Goal: Information Seeking & Learning: Find contact information

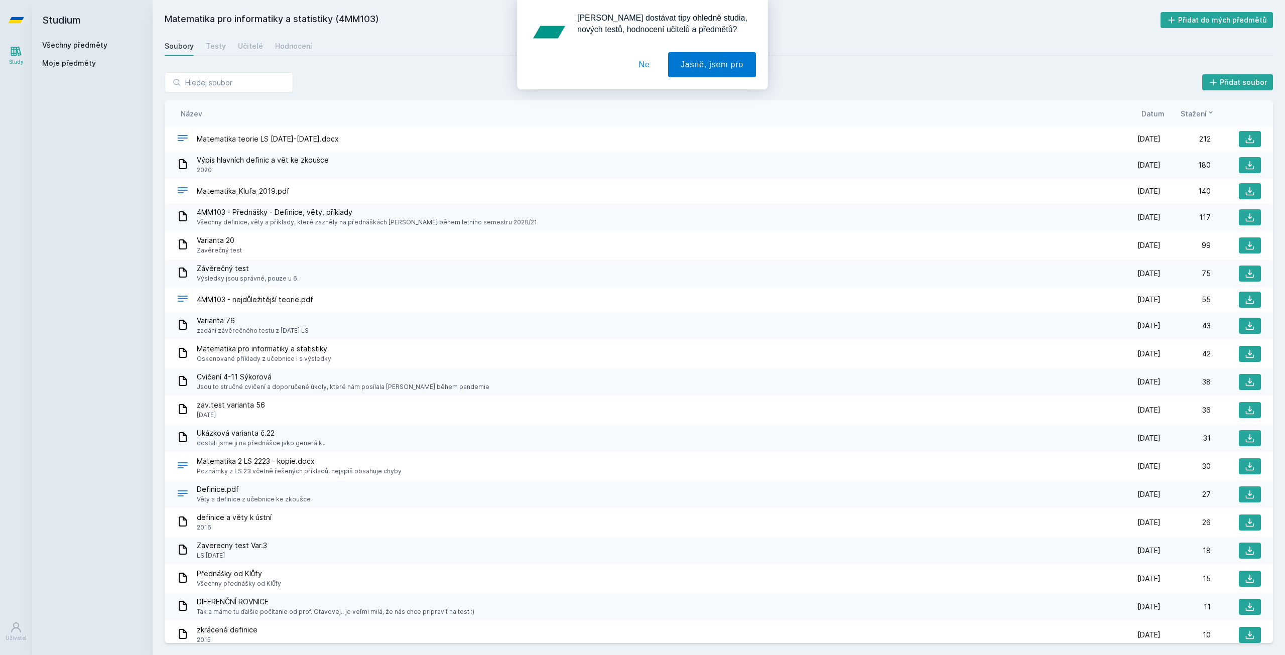
click at [653, 63] on button "Ne" at bounding box center [645, 64] width 36 height 25
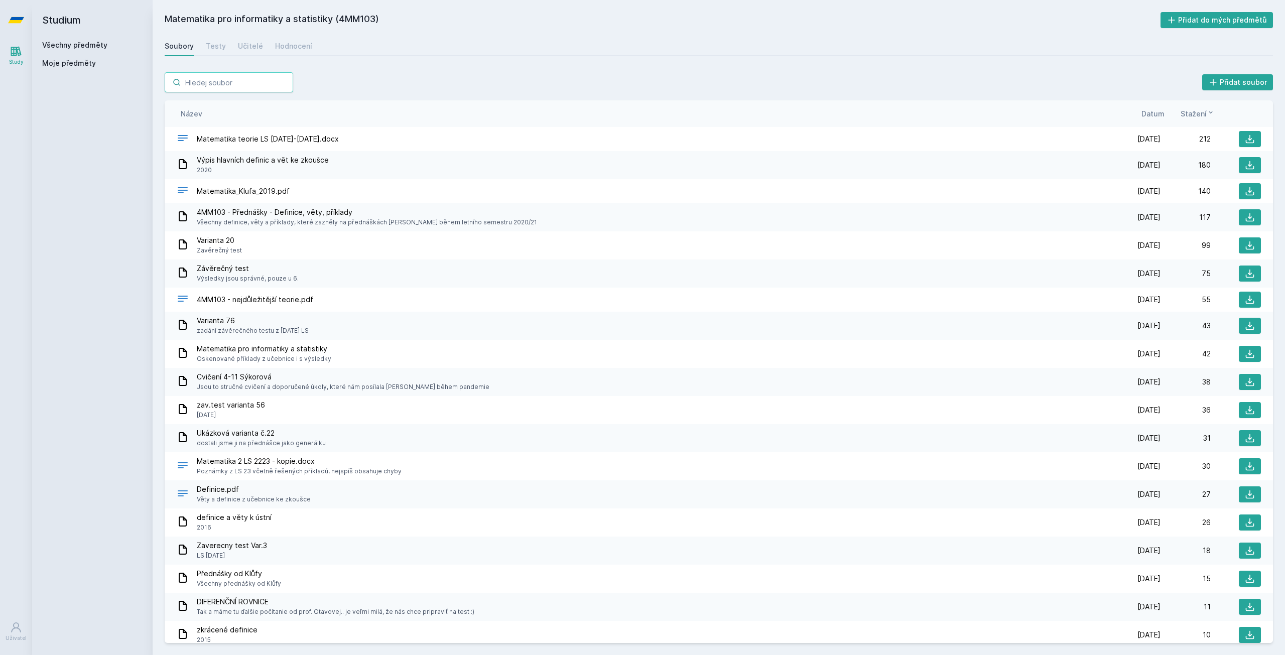
click at [210, 74] on input "search" at bounding box center [229, 82] width 129 height 20
paste input "search"
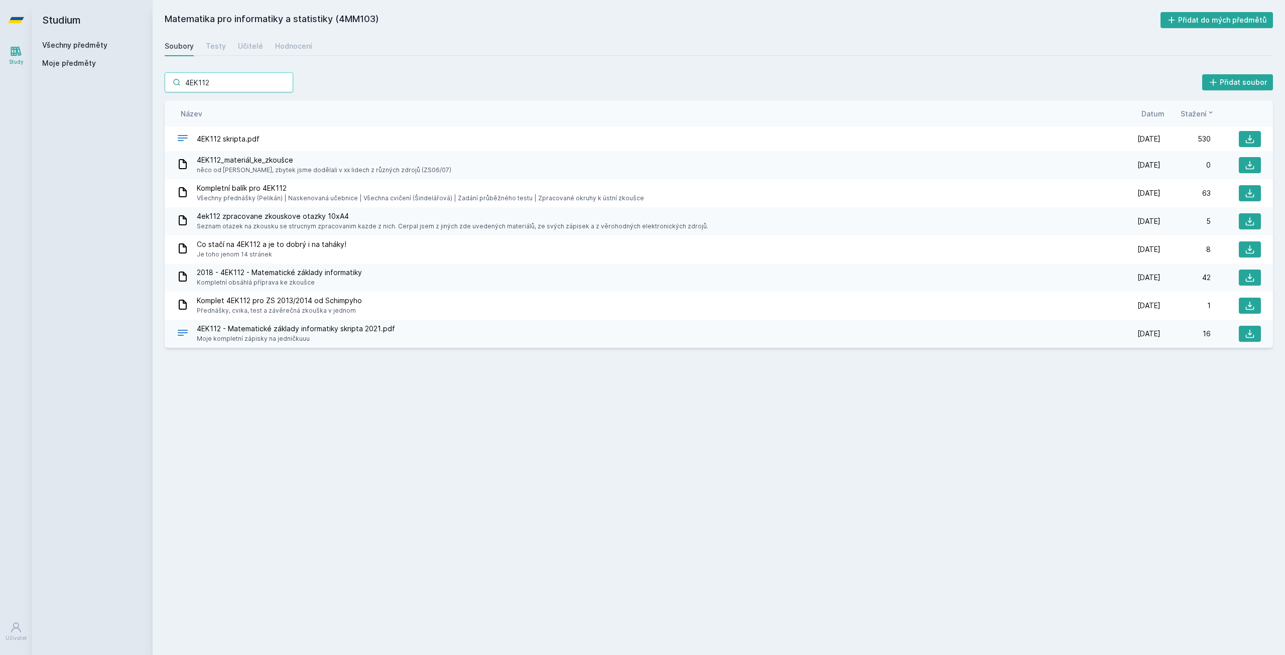
type input "4EK112"
click at [75, 43] on link "Všechny předměty" at bounding box center [74, 45] width 65 height 9
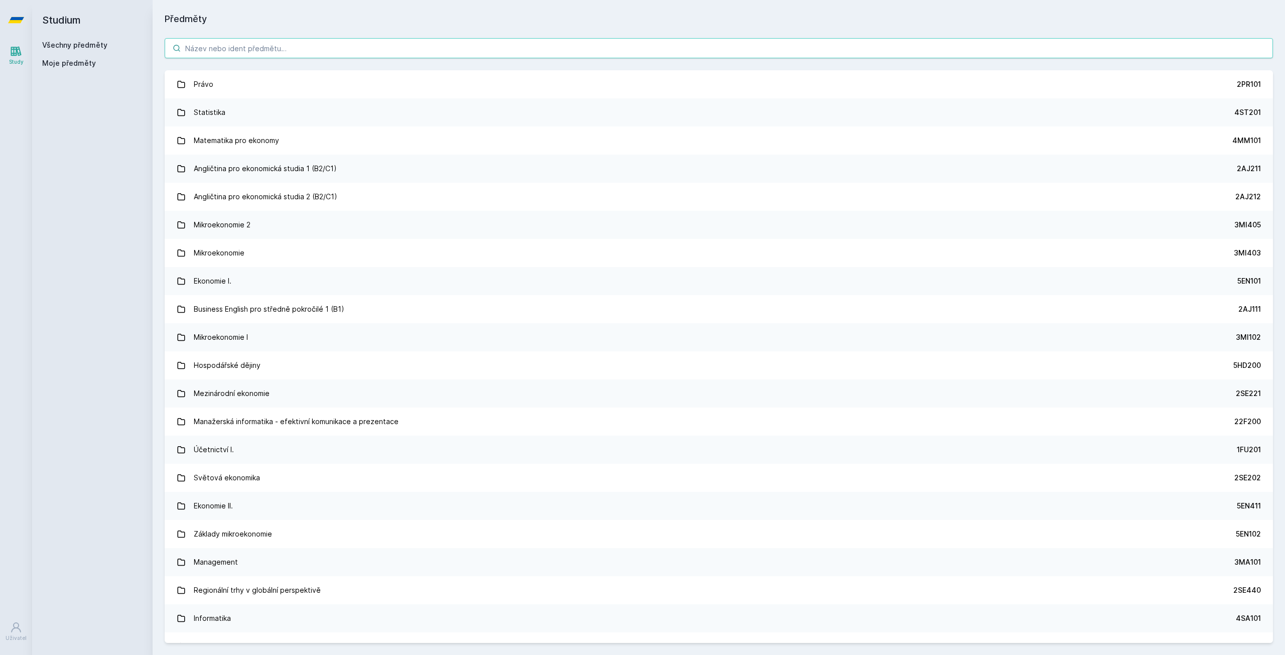
click at [217, 52] on input "search" at bounding box center [719, 48] width 1109 height 20
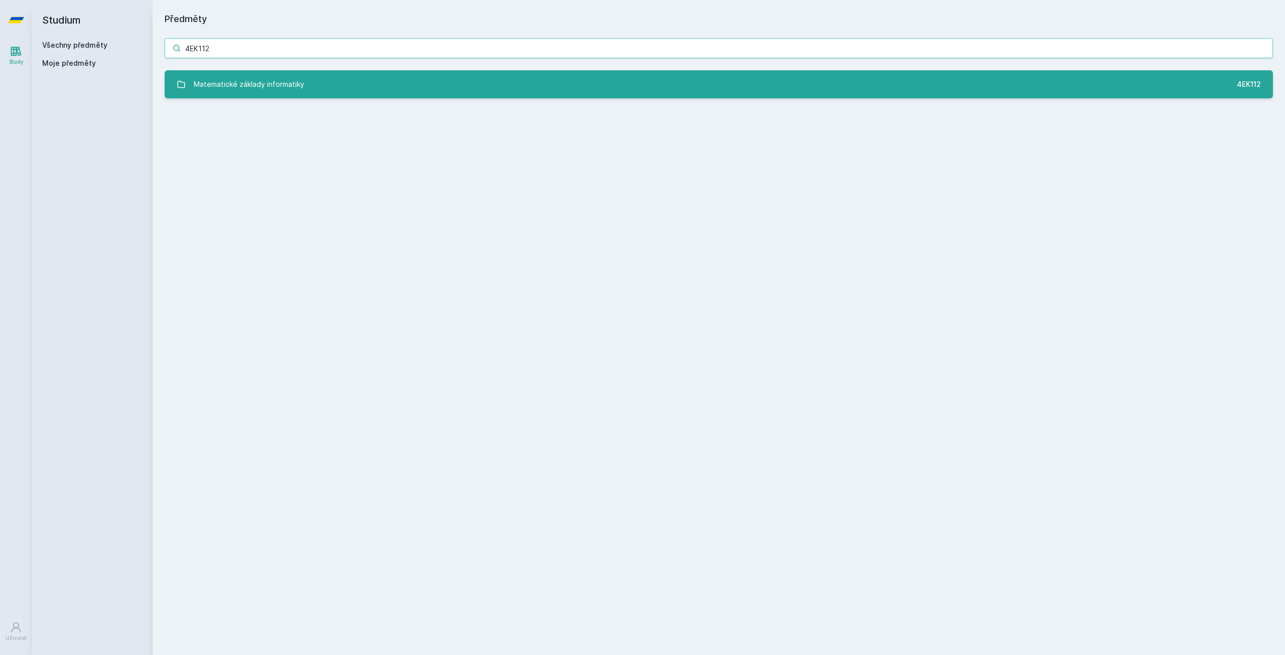
type input "4EK112"
click at [246, 74] on div "Matematické základy informatiky" at bounding box center [249, 84] width 110 height 20
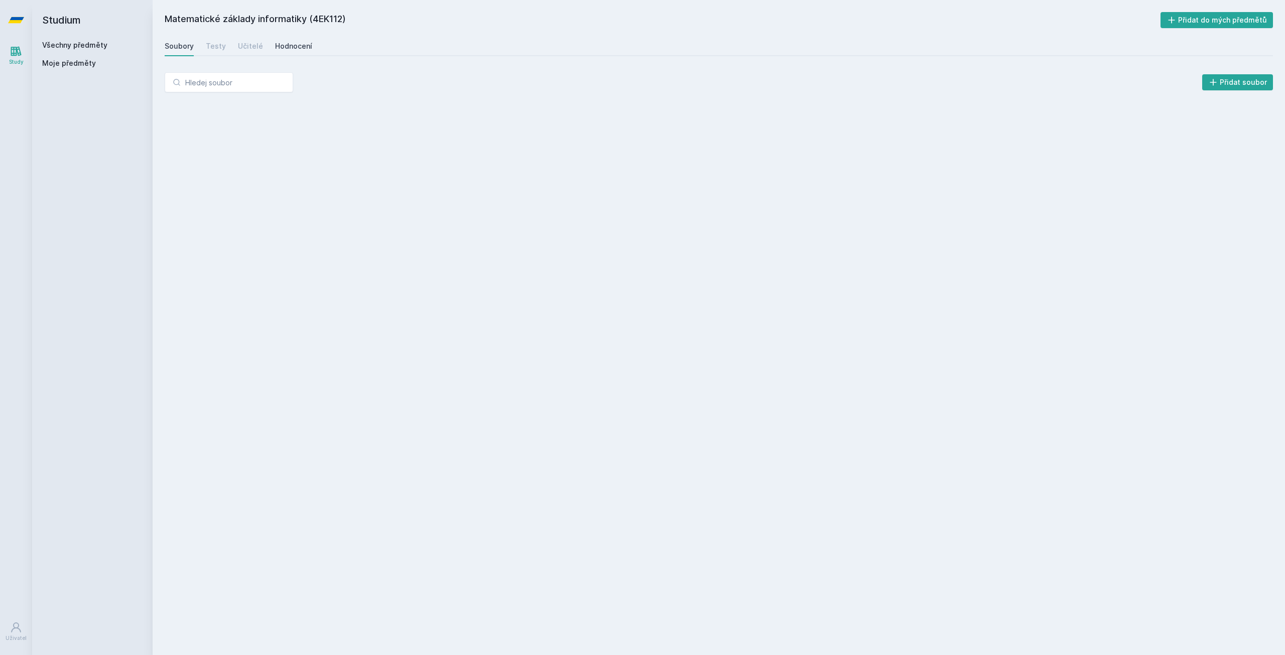
click at [301, 46] on div "Hodnocení" at bounding box center [293, 46] width 37 height 10
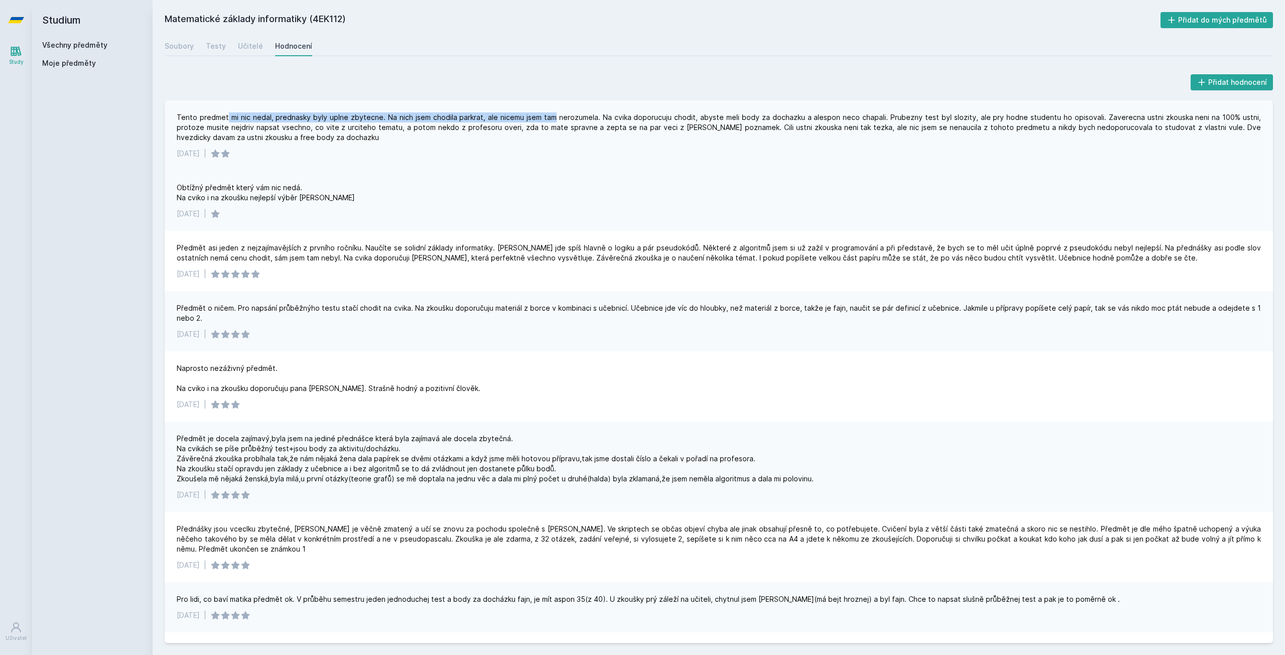
drag, startPoint x: 229, startPoint y: 112, endPoint x: 548, endPoint y: 114, distance: 318.3
click at [548, 114] on div "Tento predmet mi nic nedal, prednasky byly uplne zbytecne. Na nich jsem chodila…" at bounding box center [719, 127] width 1085 height 30
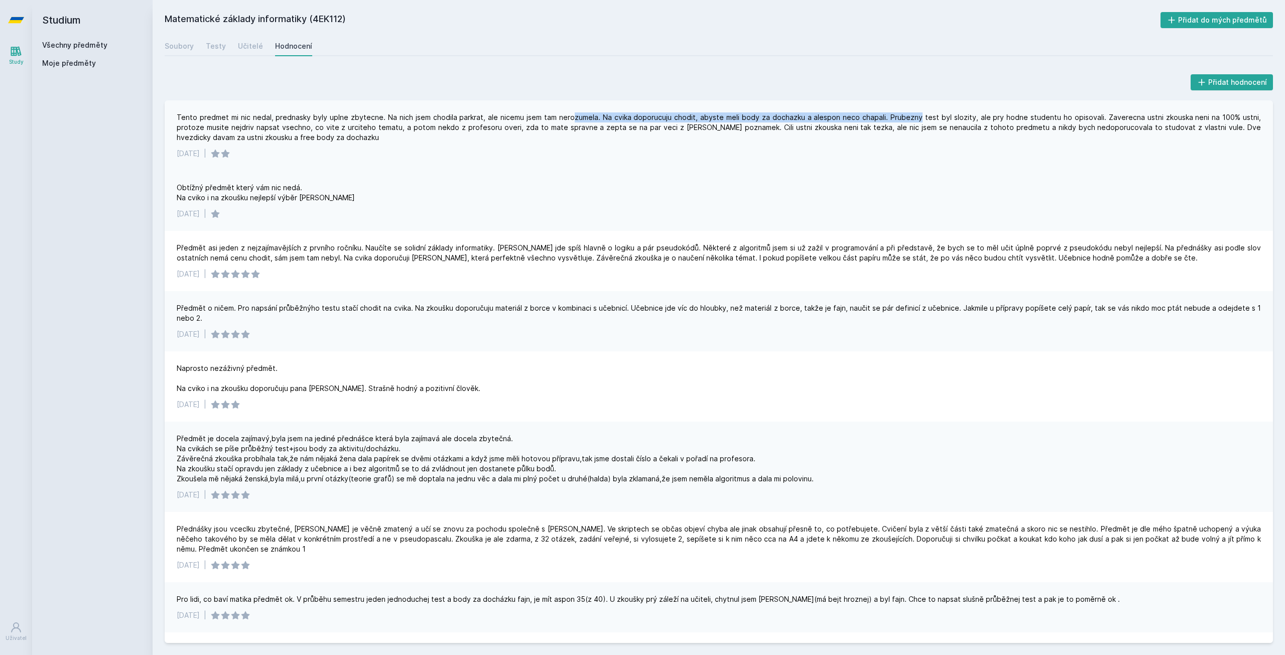
drag, startPoint x: 562, startPoint y: 115, endPoint x: 901, endPoint y: 111, distance: 338.4
click at [901, 111] on div "Tento predmet mi nic nedal, prednasky byly uplne zbytecne. Na nich jsem chodila…" at bounding box center [719, 135] width 1109 height 70
drag, startPoint x: 965, startPoint y: 118, endPoint x: 1037, endPoint y: 117, distance: 72.3
click at [1037, 117] on div "Tento predmet mi nic nedal, prednasky byly uplne zbytecne. Na nich jsem chodila…" at bounding box center [719, 127] width 1085 height 30
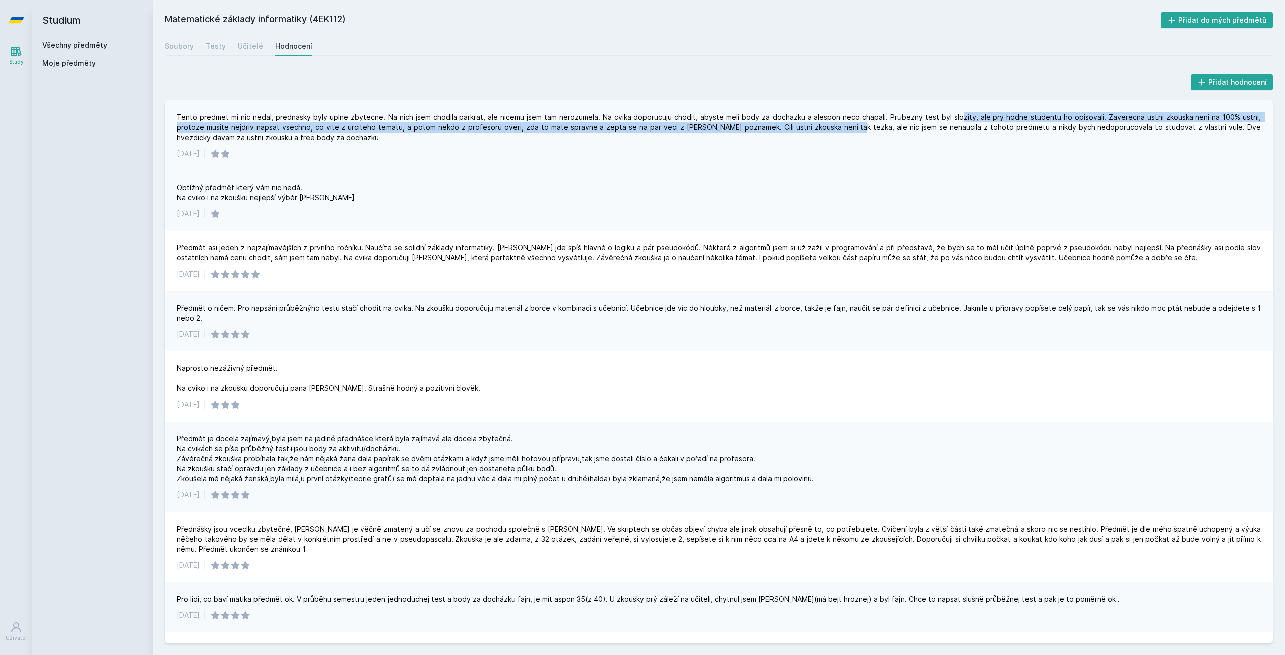
drag, startPoint x: 942, startPoint y: 117, endPoint x: 809, endPoint y: 131, distance: 133.2
click at [809, 131] on div "Tento predmet mi nic nedal, prednasky byly uplne zbytecne. Na nich jsem chodila…" at bounding box center [719, 127] width 1085 height 30
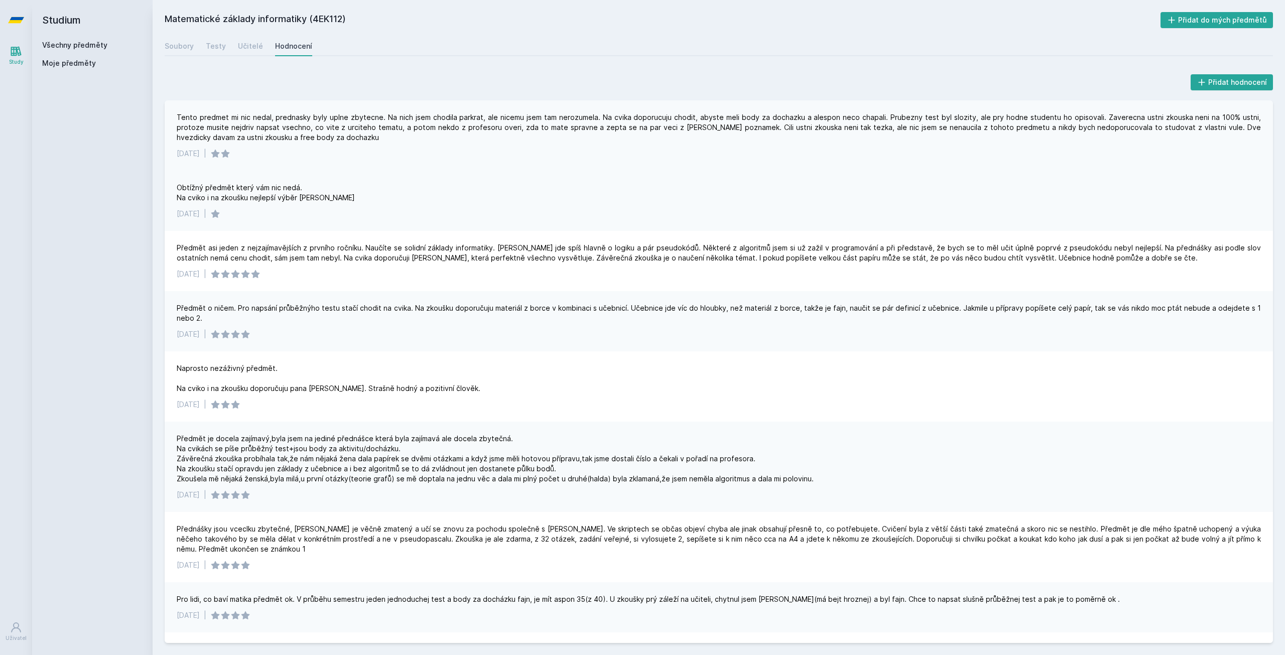
click at [798, 159] on div "Tento predmet mi nic nedal, prednasky byly uplne zbytecne. Na nich jsem chodila…" at bounding box center [719, 135] width 1109 height 70
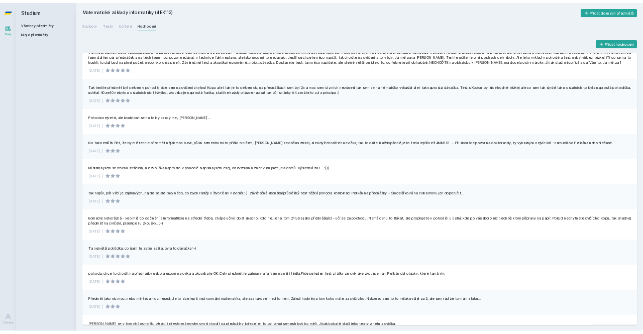
scroll to position [2821, 0]
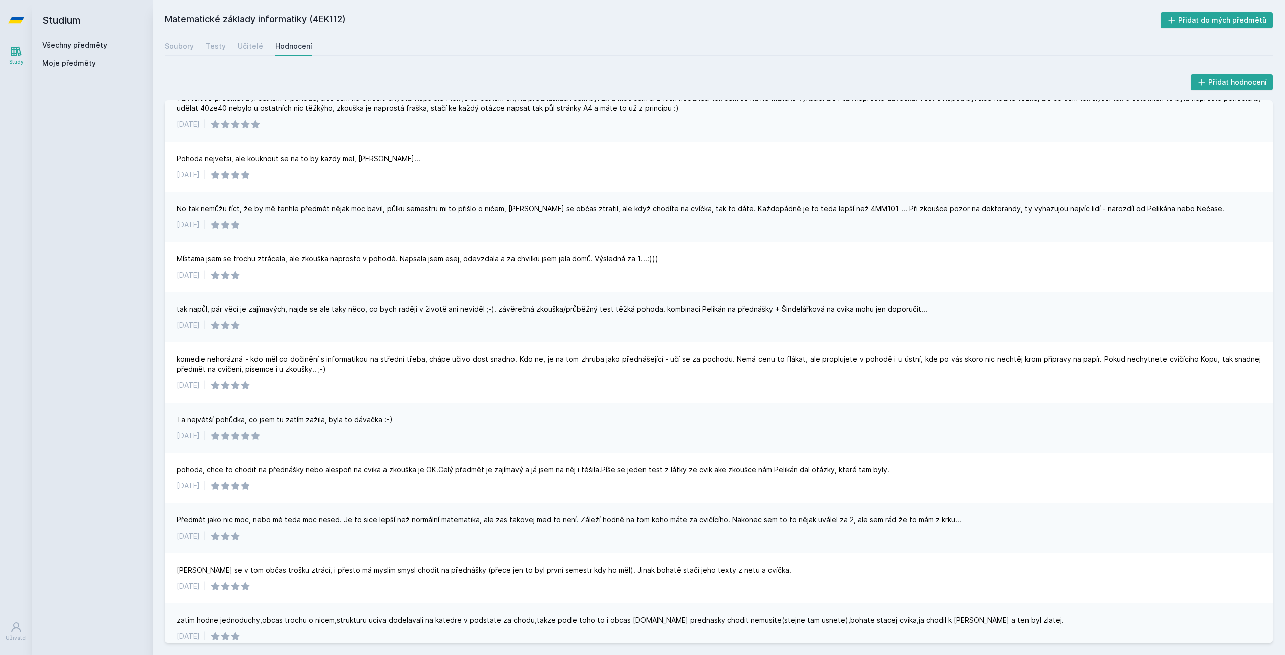
click at [60, 38] on h2 "Studium" at bounding box center [92, 20] width 100 height 40
click at [64, 45] on link "Všechny předměty" at bounding box center [74, 45] width 65 height 9
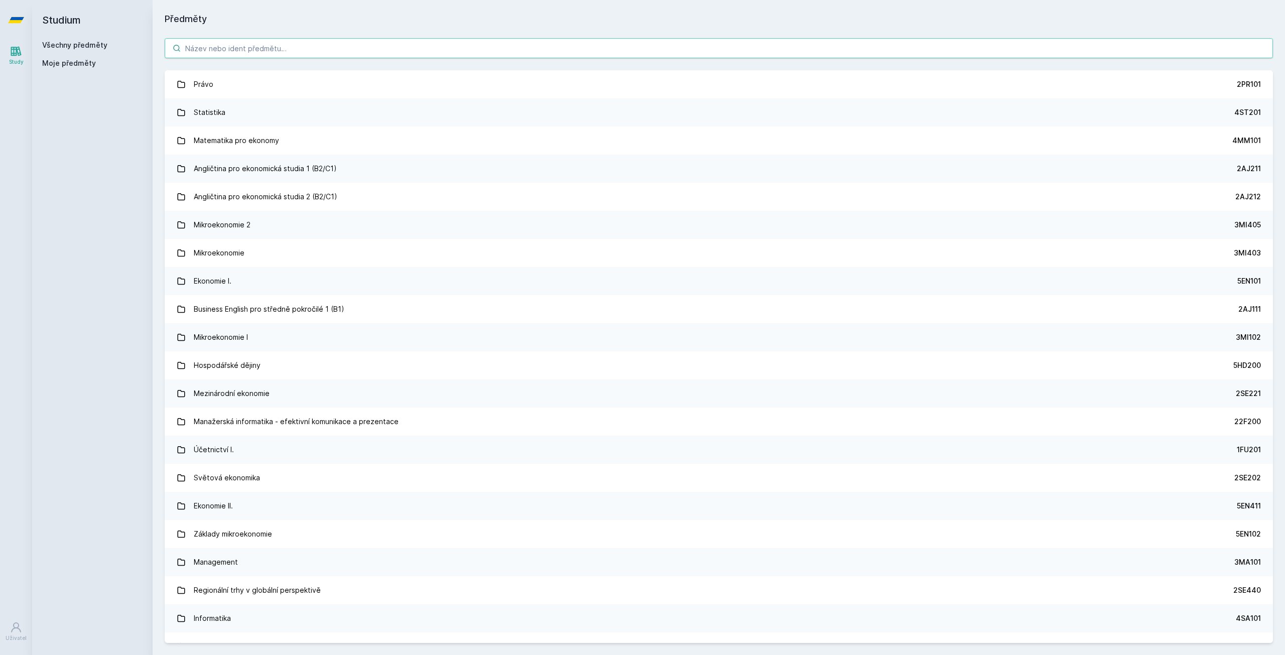
click at [217, 49] on input "search" at bounding box center [719, 48] width 1109 height 20
paste input "4IT353"
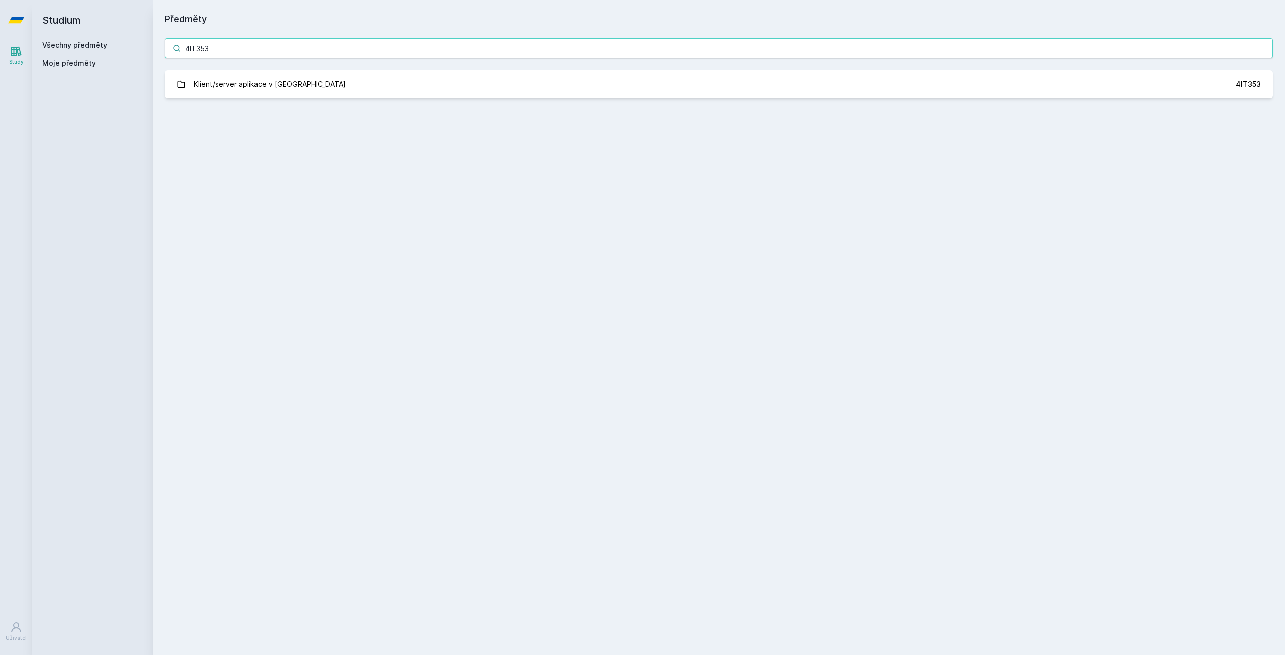
type input "4IT353"
click at [281, 99] on div "4IT353 Klient/server aplikace v Javě 4IT353 Jejda, něco se pokazilo." at bounding box center [719, 68] width 1133 height 84
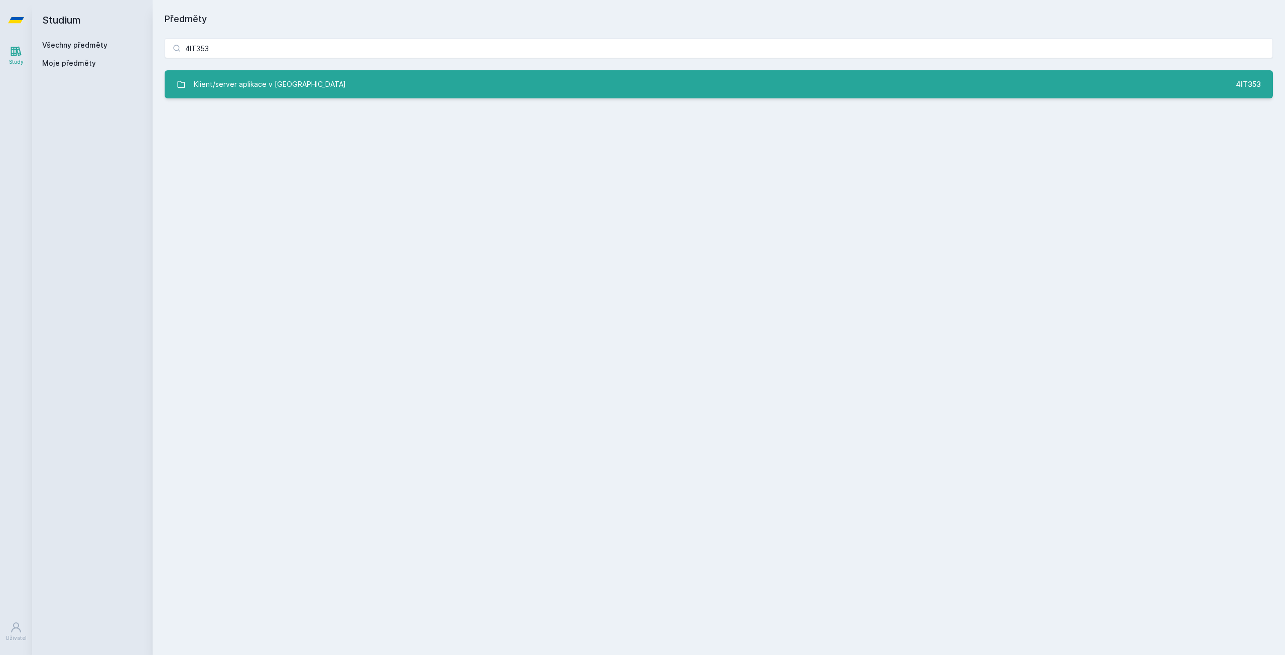
click at [285, 90] on div "Klient/server aplikace v [GEOGRAPHIC_DATA]" at bounding box center [270, 84] width 152 height 20
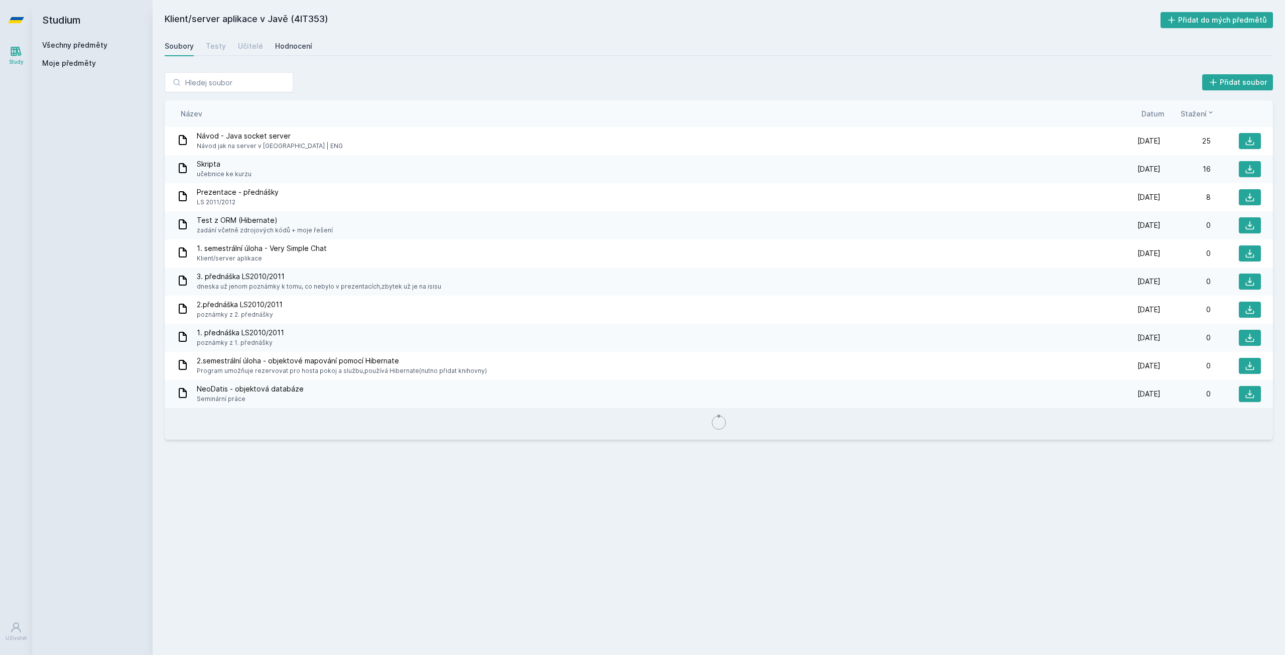
click at [297, 48] on div "Hodnocení" at bounding box center [293, 46] width 37 height 10
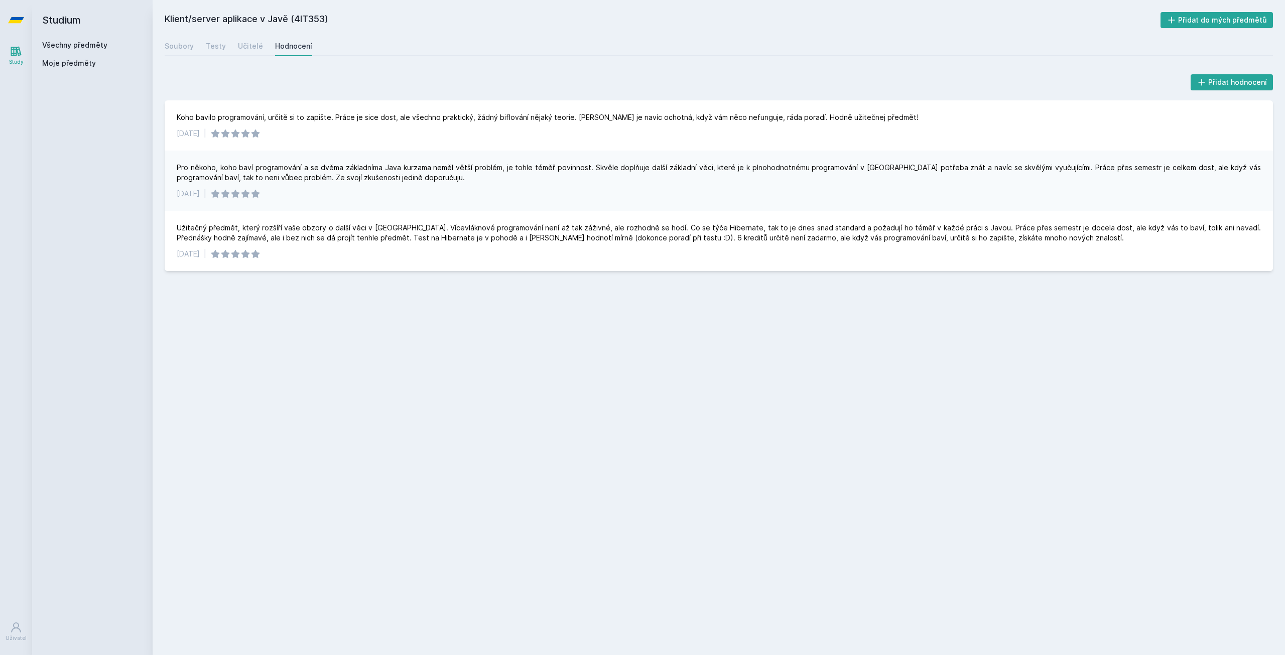
click at [83, 49] on link "Všechny předměty" at bounding box center [74, 45] width 65 height 9
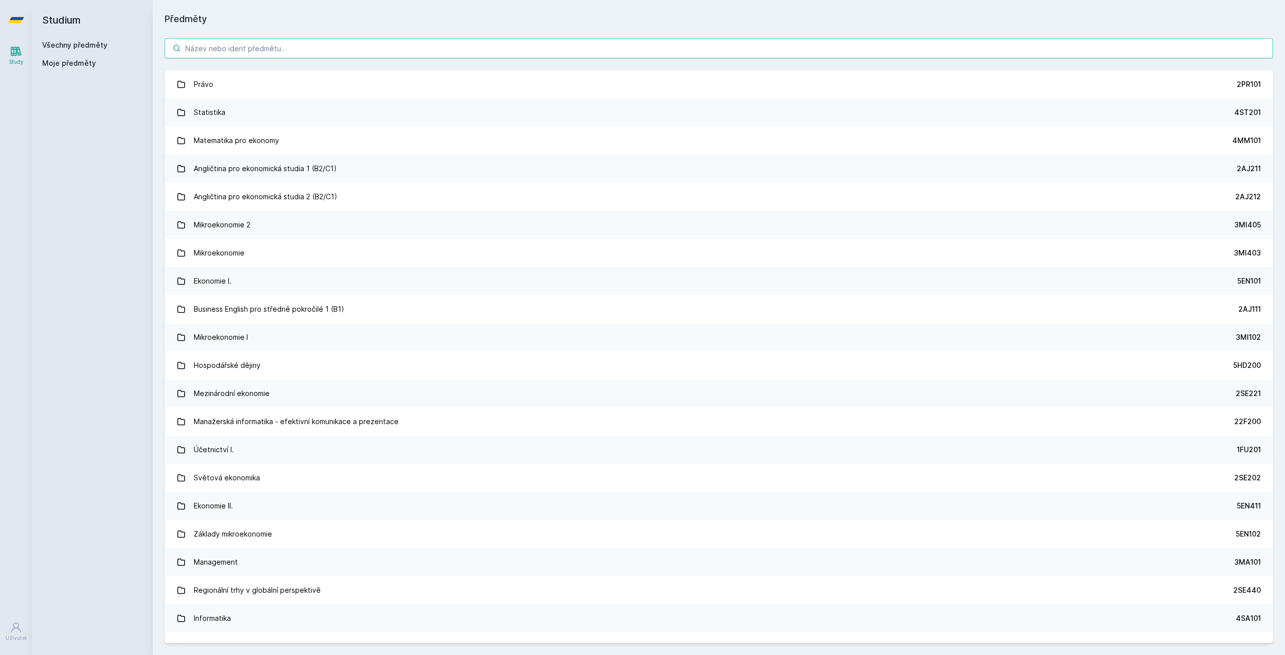
click at [277, 50] on input "search" at bounding box center [719, 48] width 1109 height 20
paste input "4ST204"
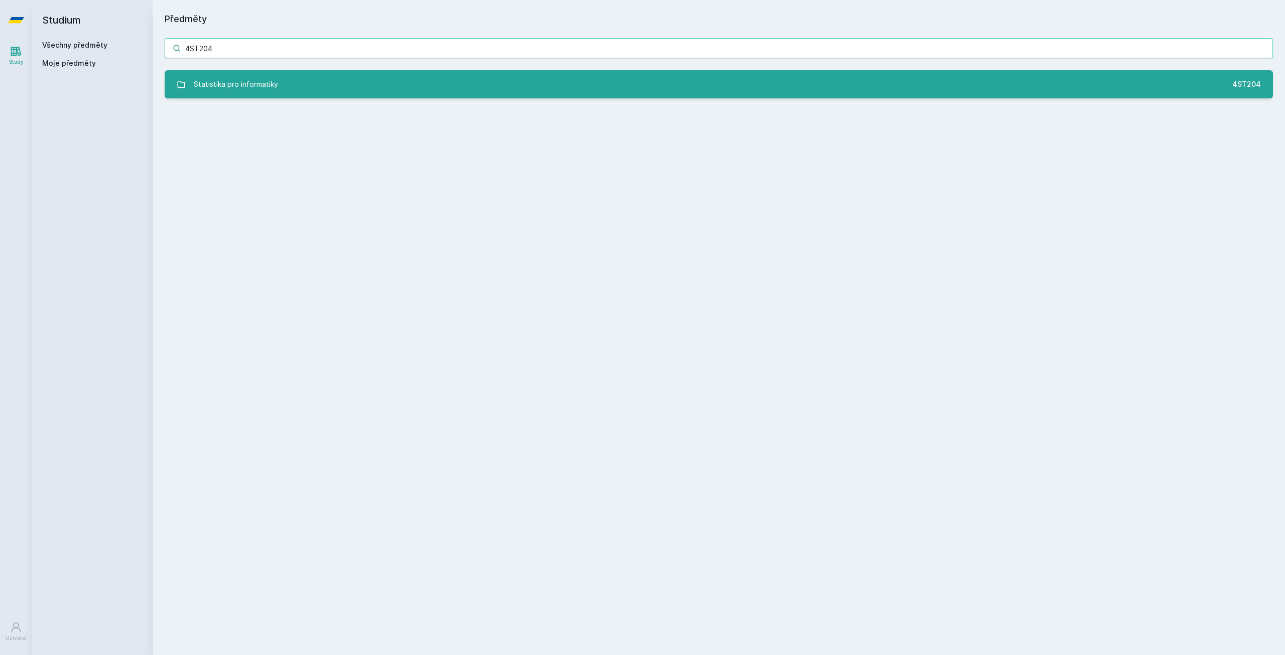
type input "4ST204"
click at [260, 94] on div "Statistika pro informatiky" at bounding box center [236, 84] width 84 height 20
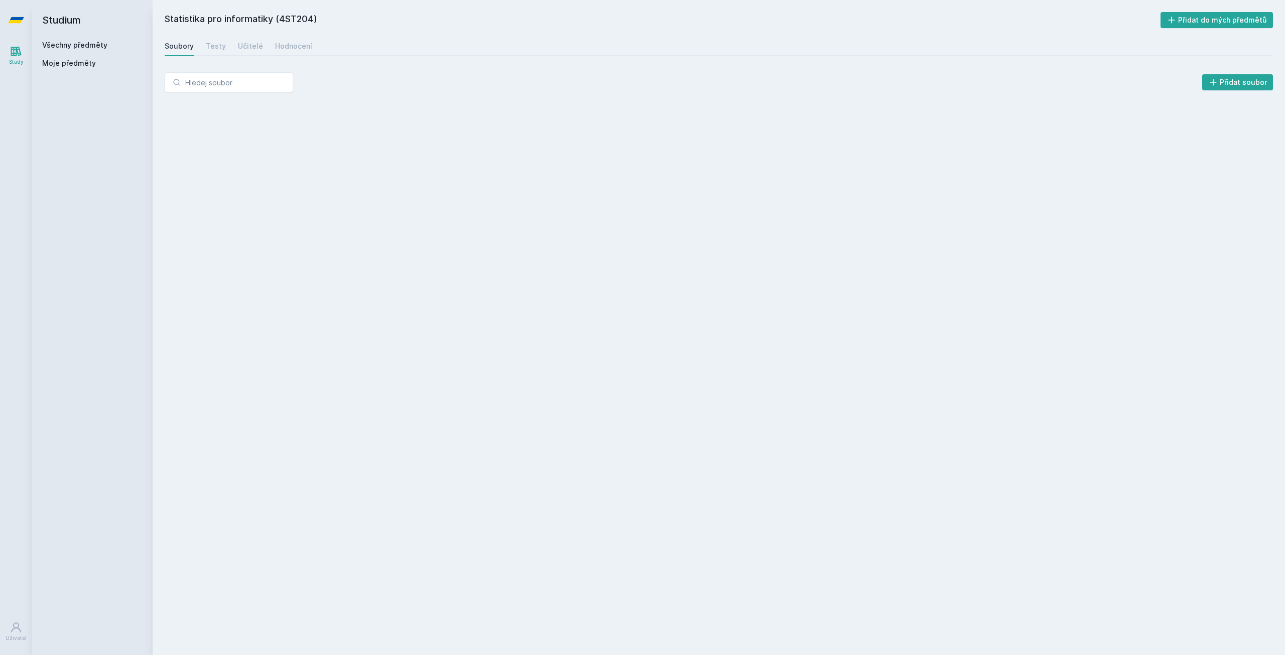
click at [308, 45] on div "Soubory Testy Učitelé Hodnocení" at bounding box center [719, 46] width 1109 height 20
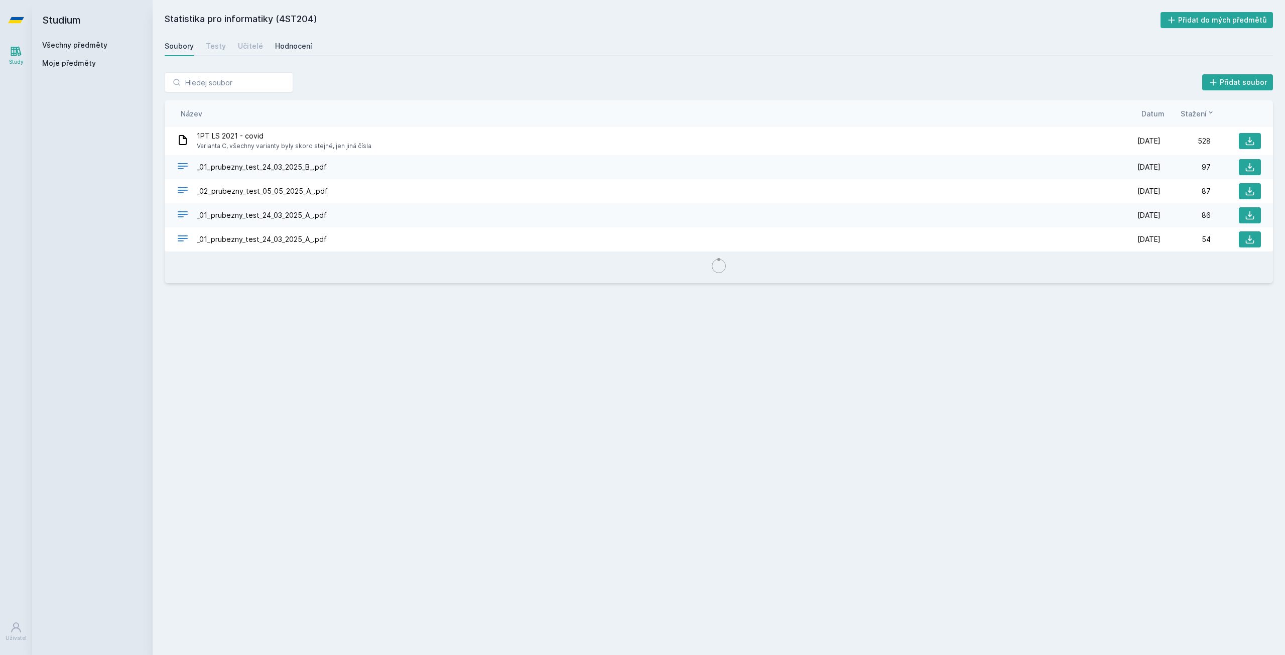
click at [295, 49] on div "Hodnocení" at bounding box center [293, 46] width 37 height 10
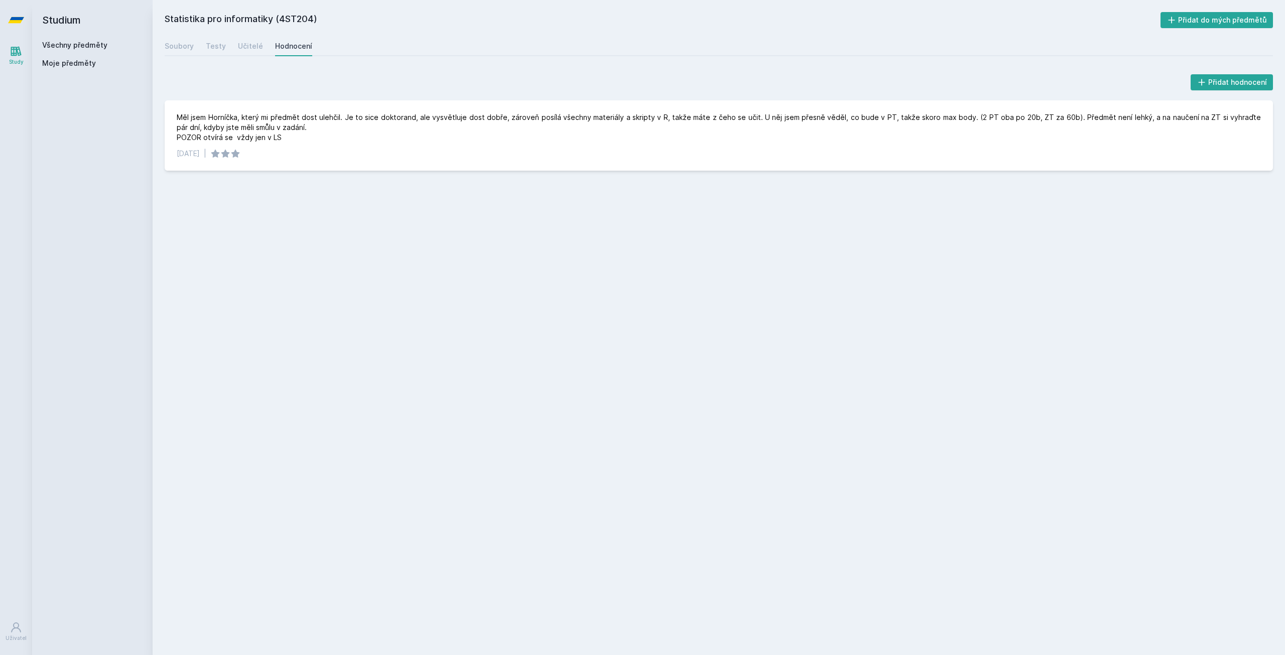
click at [91, 42] on link "Všechny předměty" at bounding box center [74, 45] width 65 height 9
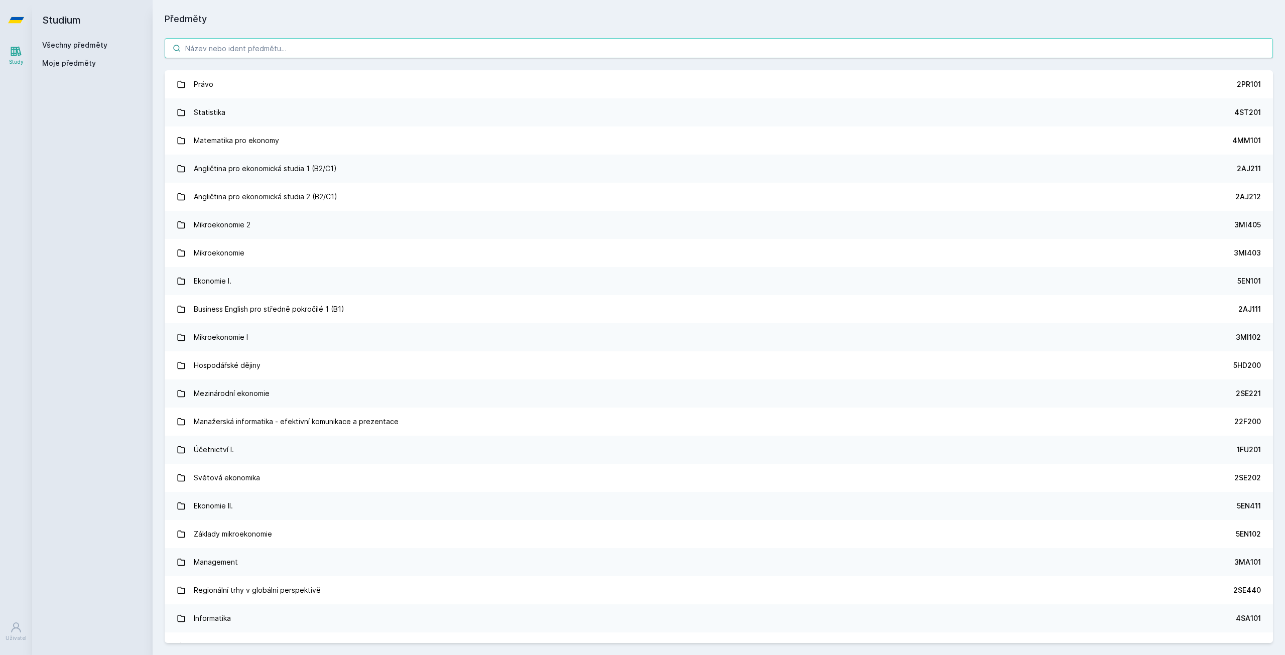
click at [256, 45] on input "search" at bounding box center [719, 48] width 1109 height 20
paste input "4IZ210"
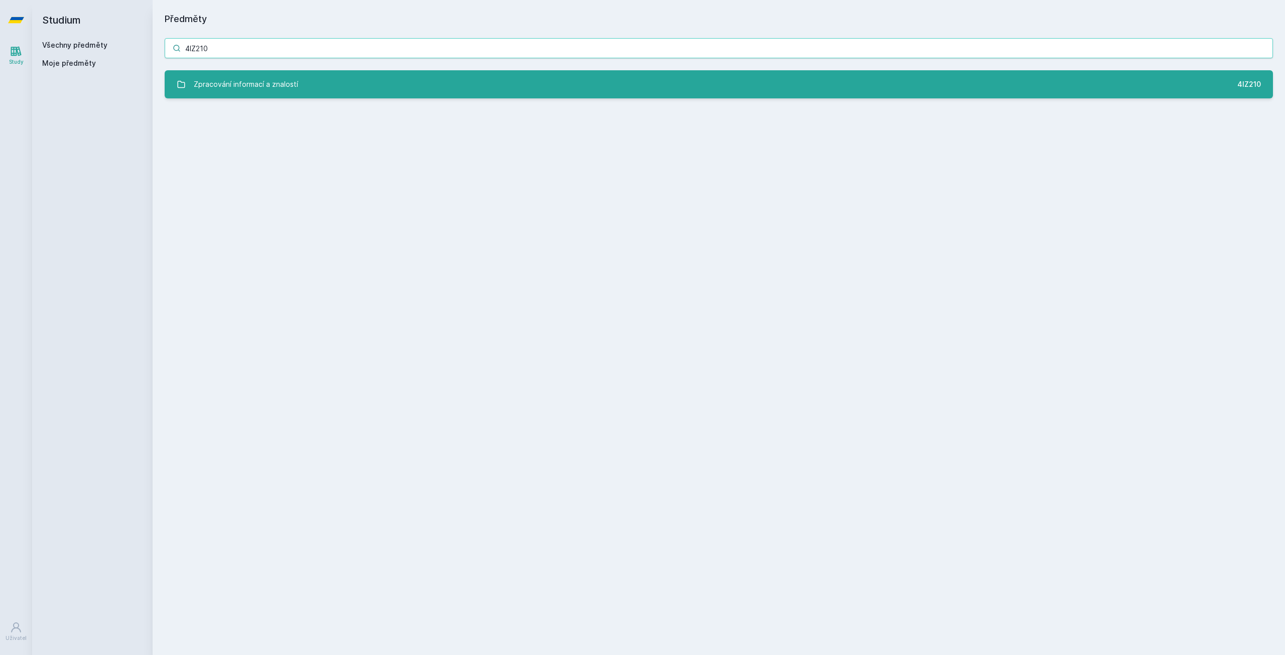
type input "4IZ210"
click at [371, 83] on link "Zpracování informací a znalostí 4IZ210" at bounding box center [719, 84] width 1109 height 28
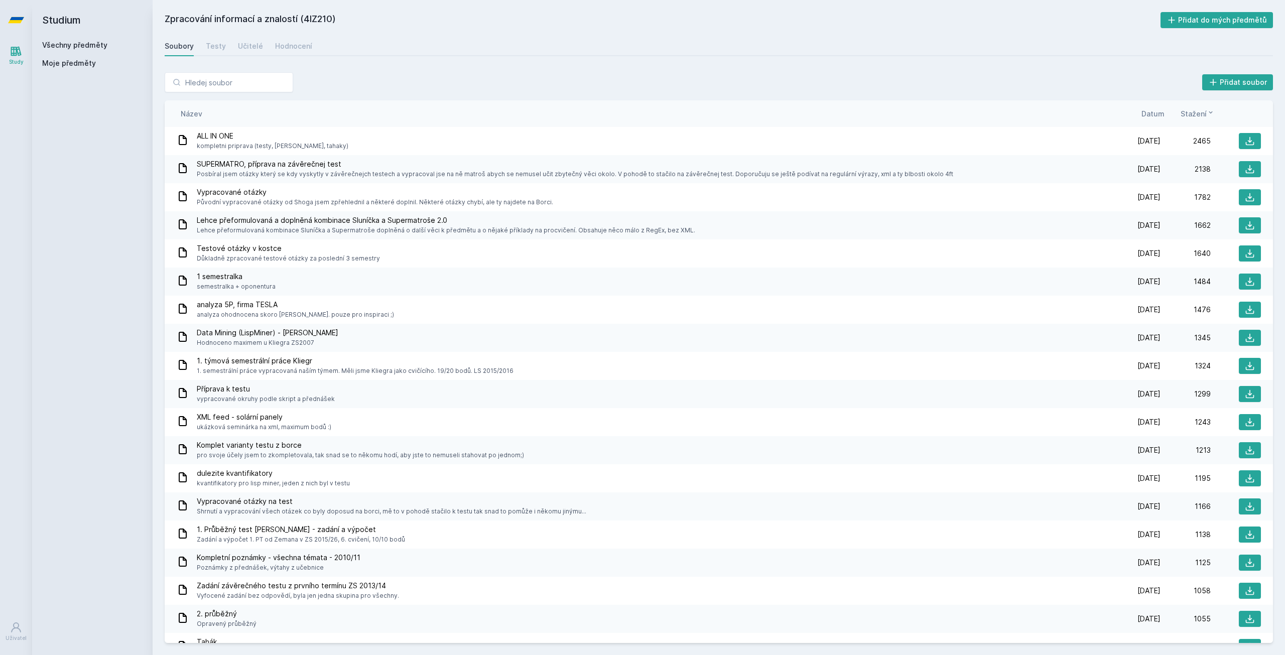
click at [310, 52] on div "Soubory Testy Učitelé Hodnocení" at bounding box center [719, 46] width 1109 height 20
click at [304, 46] on div "Hodnocení" at bounding box center [293, 46] width 37 height 10
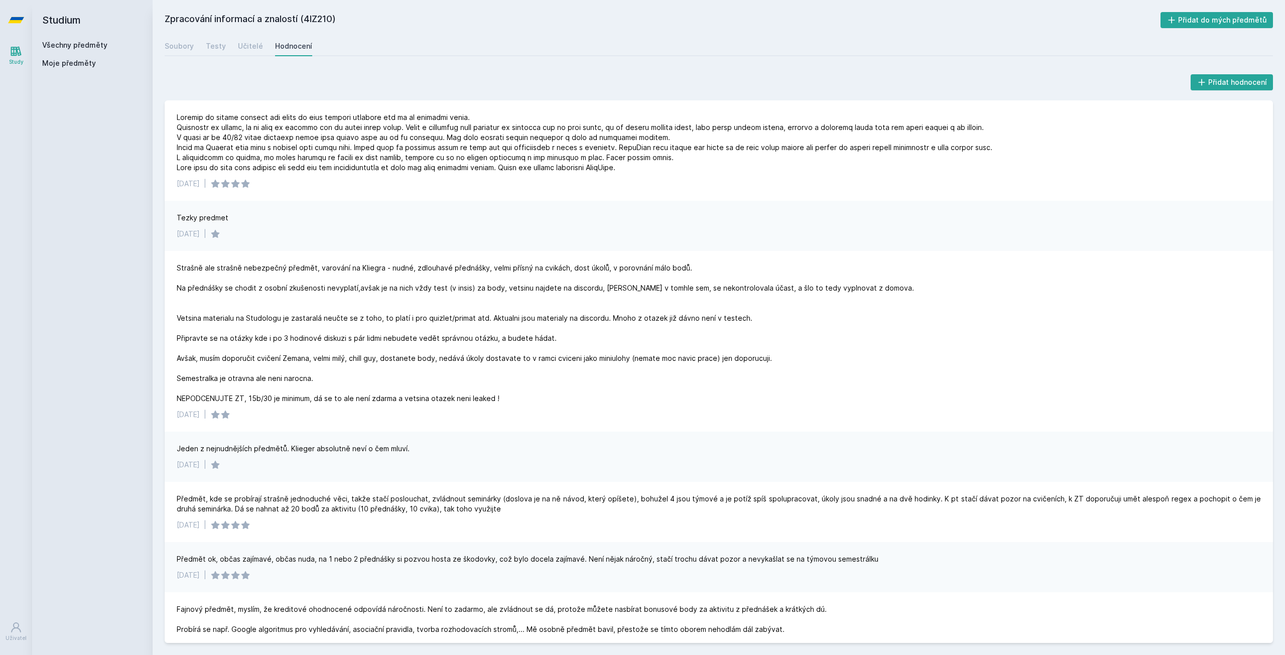
click at [638, 202] on div "Tezky predmet [DATE] |" at bounding box center [719, 226] width 1109 height 50
click at [72, 43] on link "Všechny předměty" at bounding box center [74, 45] width 65 height 9
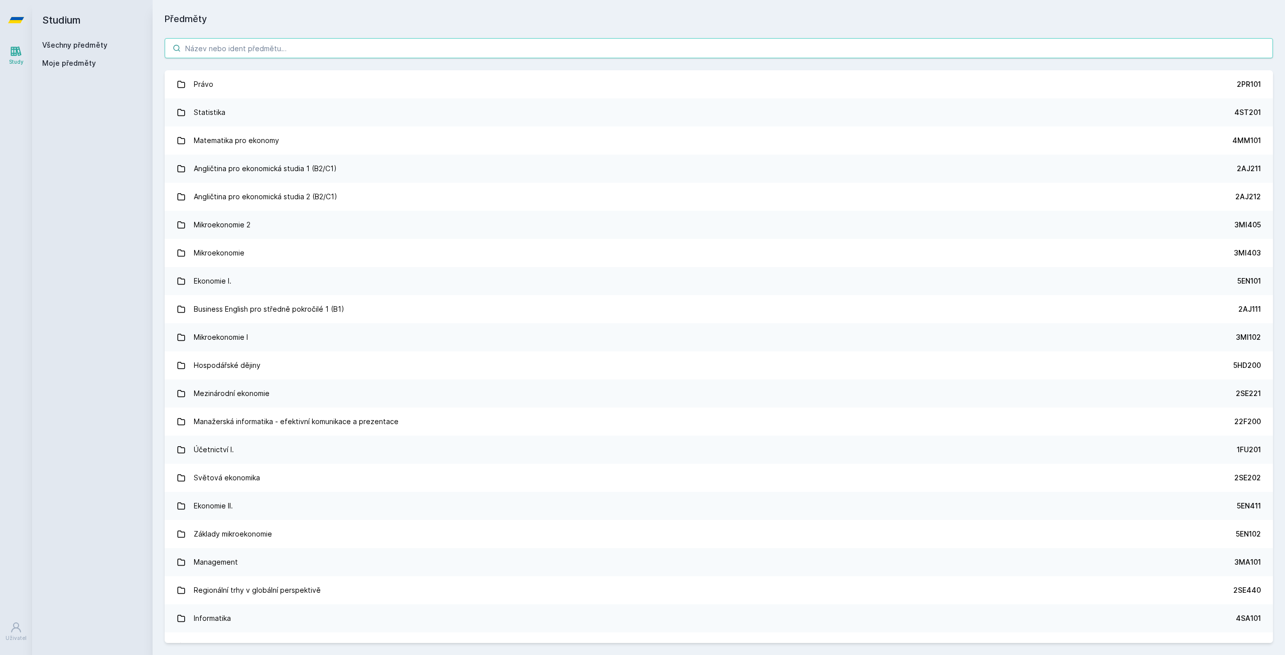
click at [310, 54] on input "search" at bounding box center [719, 48] width 1109 height 20
paste input "4EK212"
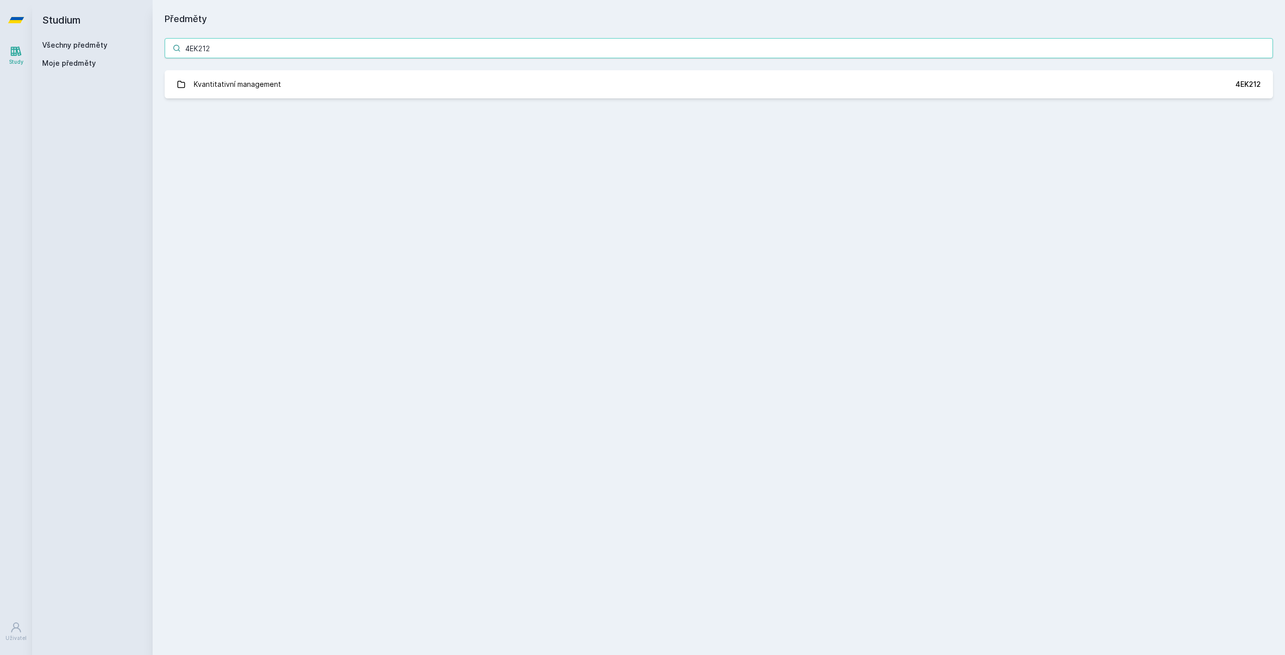
type input "4EK212"
click at [293, 100] on div "4EK212 Kvantitativní management 4EK212 Jejda, něco se pokazilo." at bounding box center [719, 68] width 1133 height 84
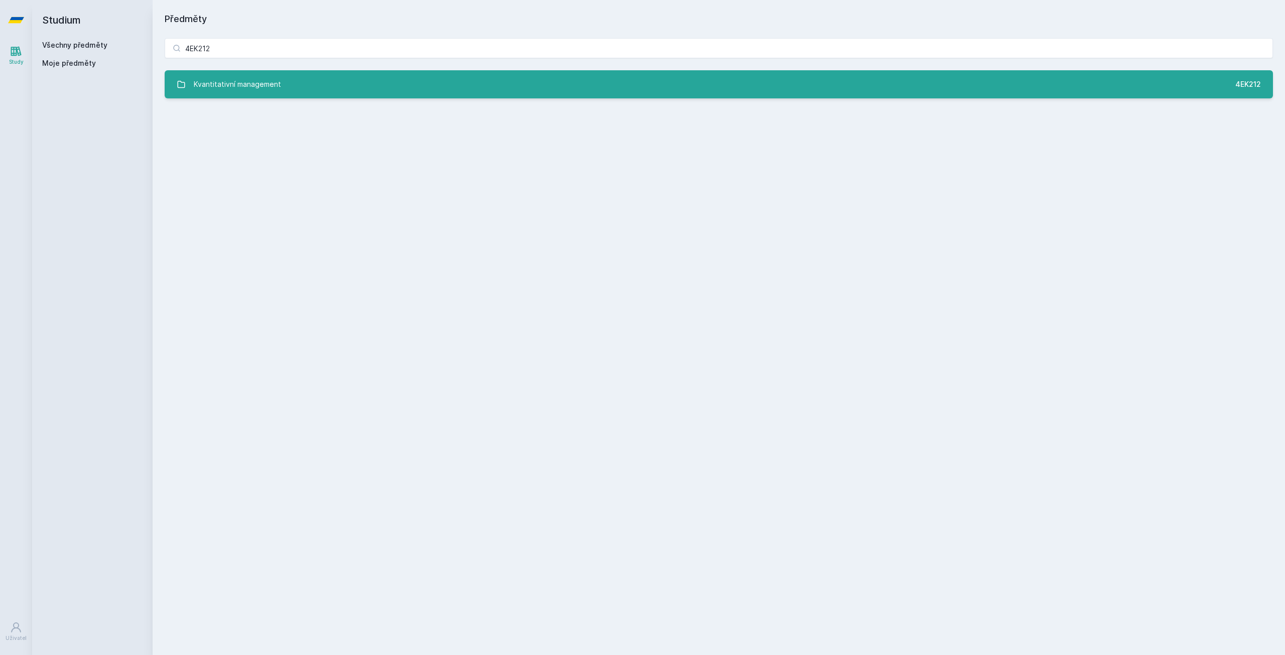
click at [284, 83] on link "Kvantitativní management 4EK212" at bounding box center [719, 84] width 1109 height 28
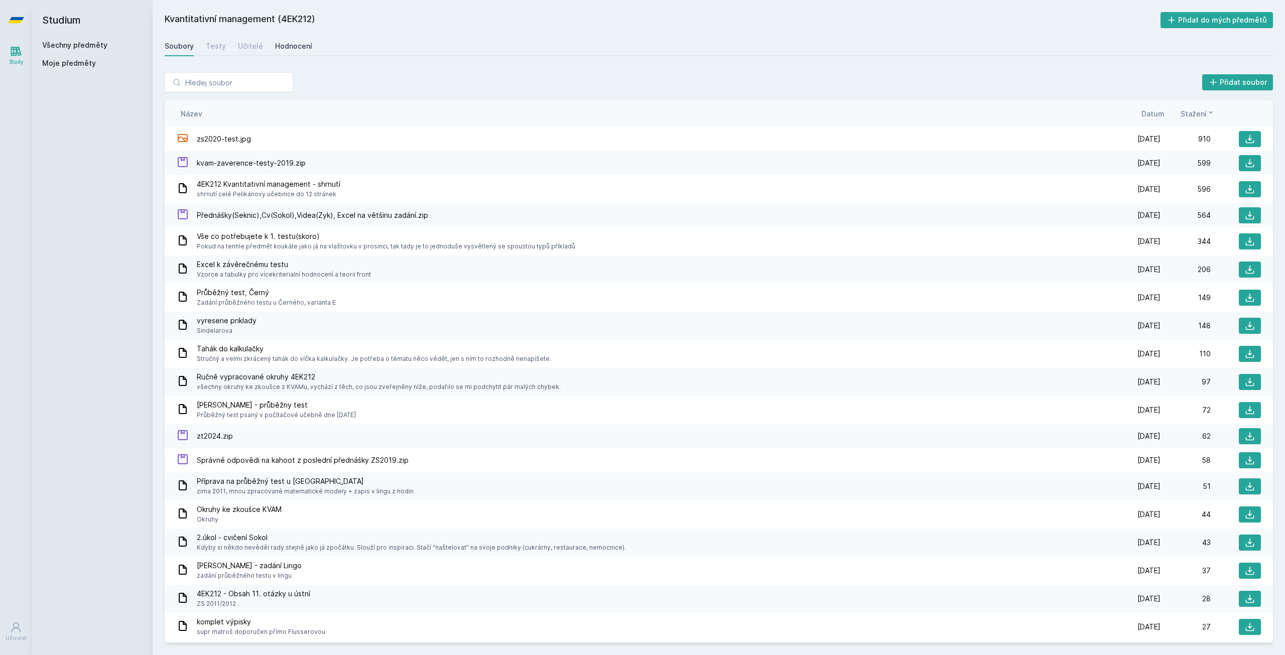
click at [290, 51] on div "Hodnocení" at bounding box center [293, 46] width 37 height 10
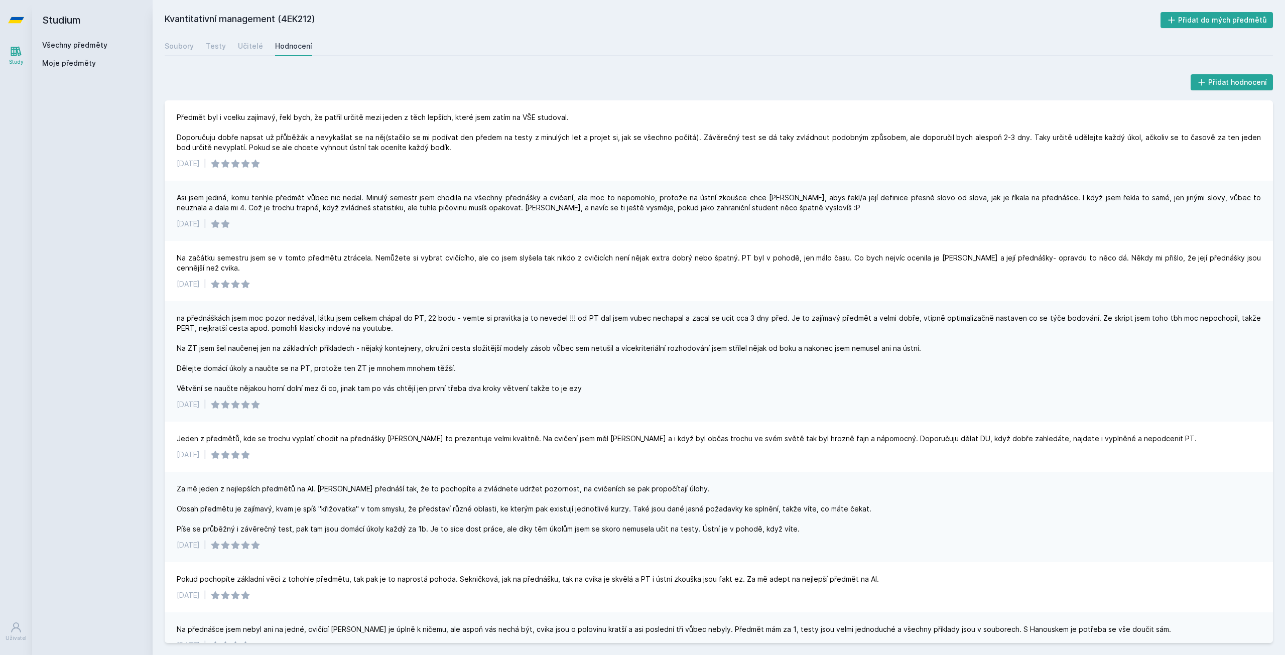
click at [103, 41] on link "Všechny předměty" at bounding box center [74, 45] width 65 height 9
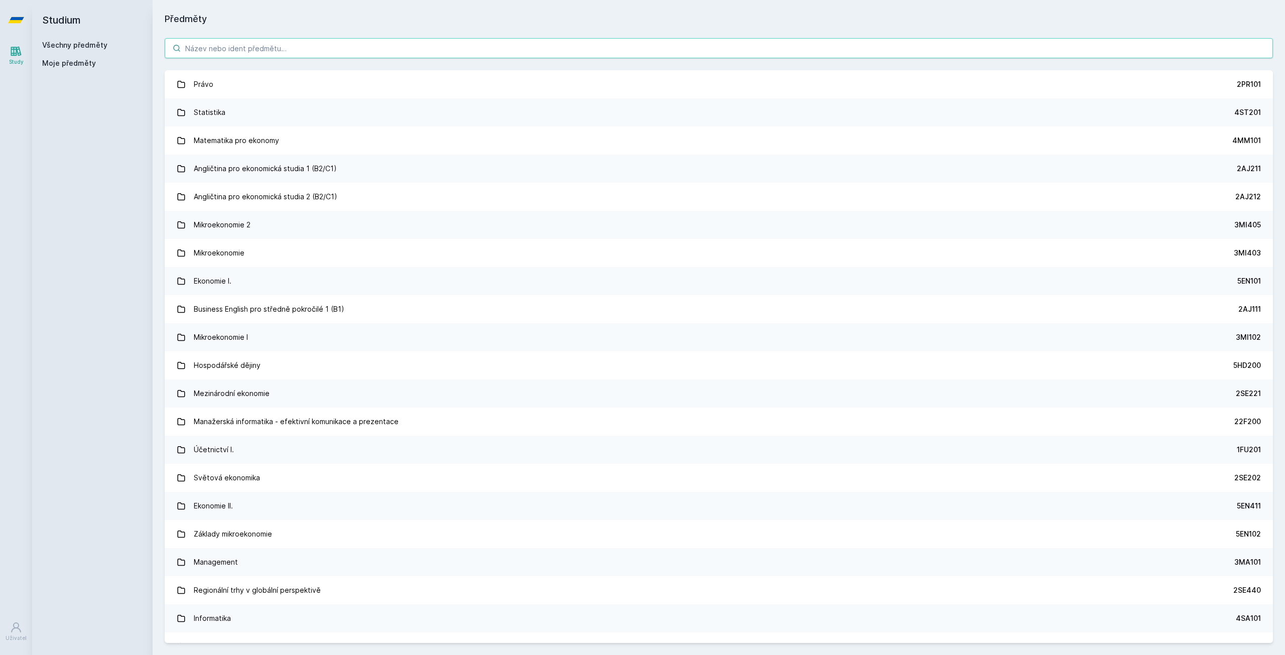
click at [302, 53] on input "search" at bounding box center [719, 48] width 1109 height 20
paste input "4IT314"
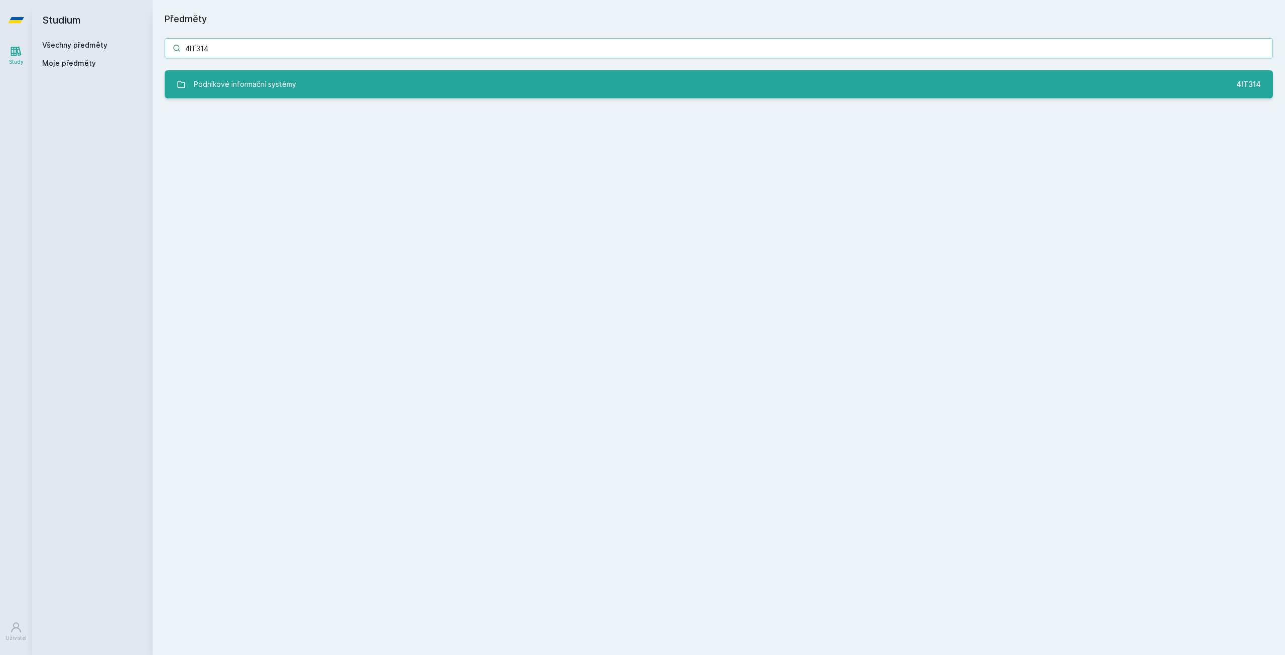
type input "4IT314"
click at [299, 76] on link "Podnikové informační systémy 4IT314" at bounding box center [719, 84] width 1109 height 28
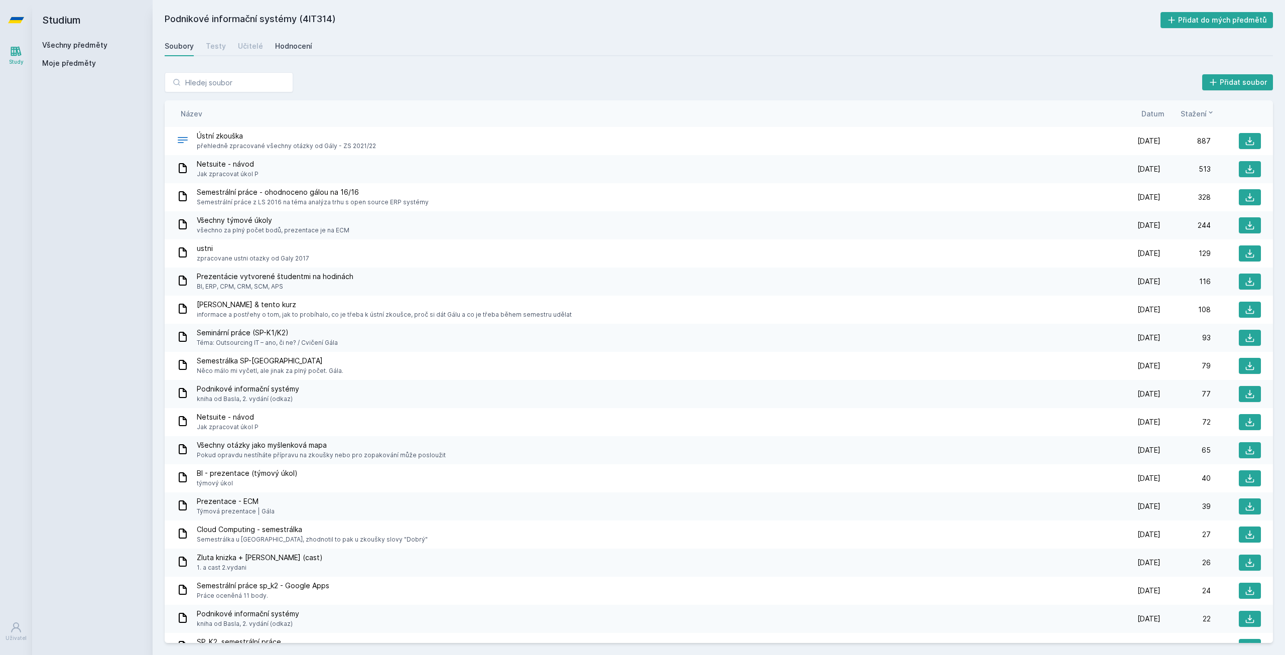
click at [293, 49] on div "Hodnocení" at bounding box center [293, 46] width 37 height 10
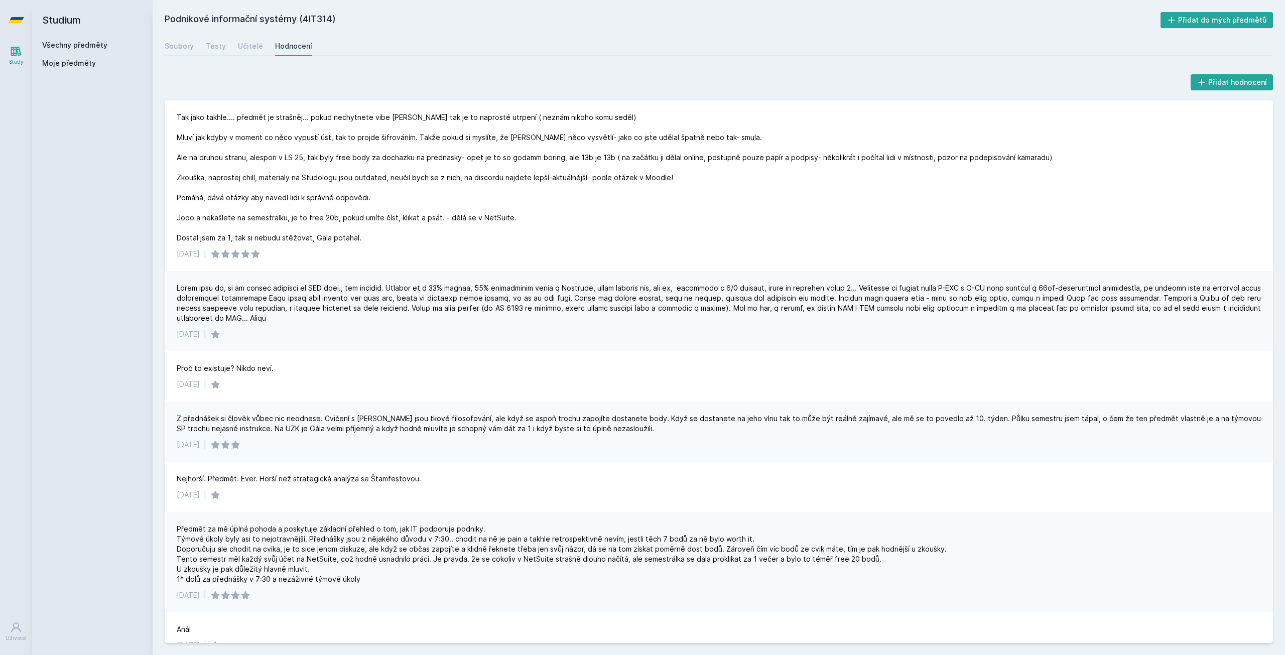
click at [84, 46] on link "Všechny předměty" at bounding box center [74, 45] width 65 height 9
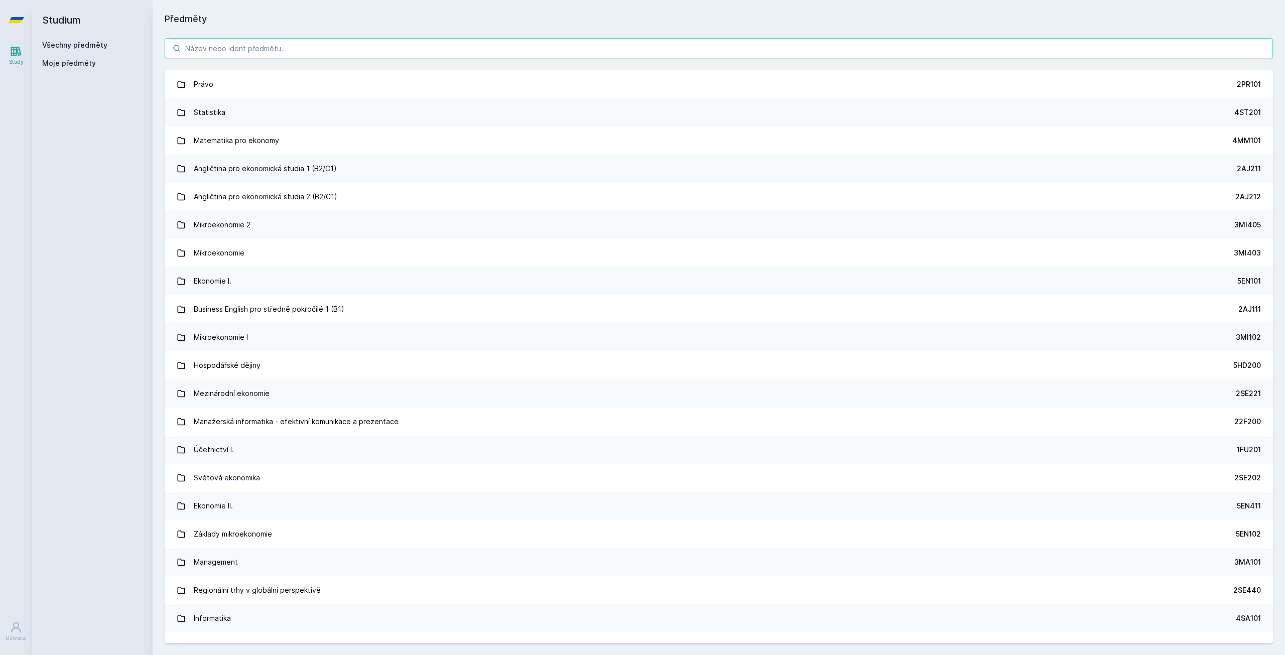
click at [229, 43] on input "search" at bounding box center [719, 48] width 1109 height 20
paste input "4SA313"
type input "4SA313"
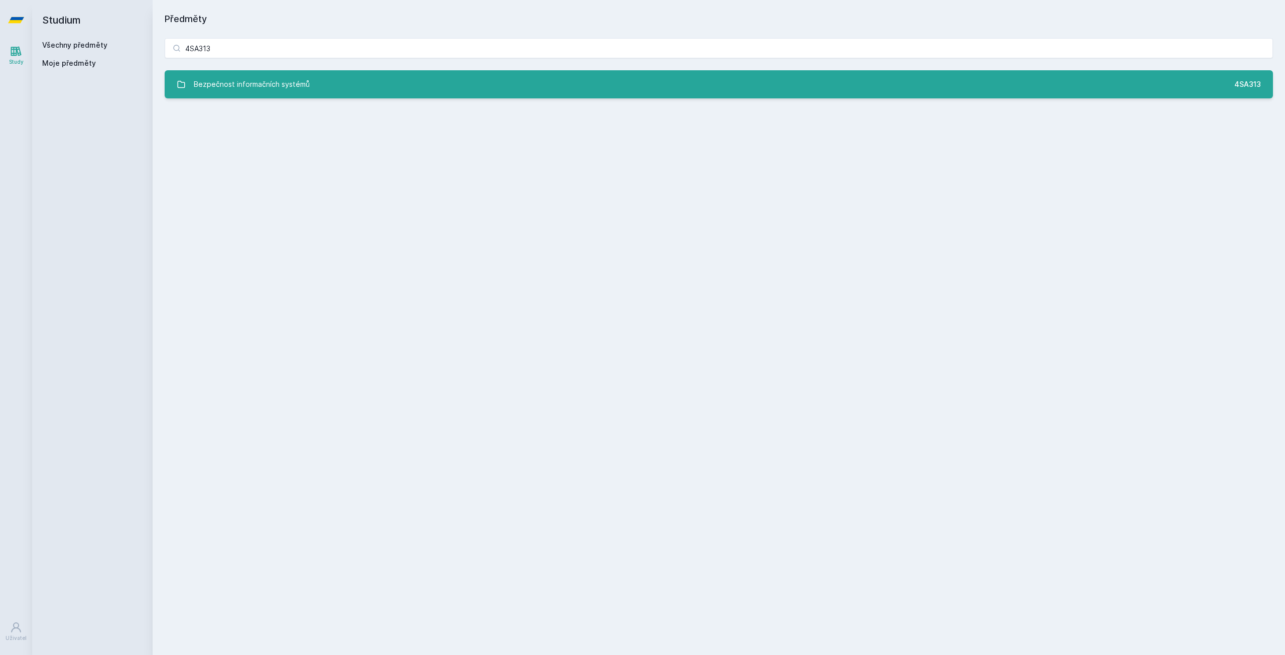
click at [262, 90] on div "Bezpečnost informačních systémů" at bounding box center [252, 84] width 116 height 20
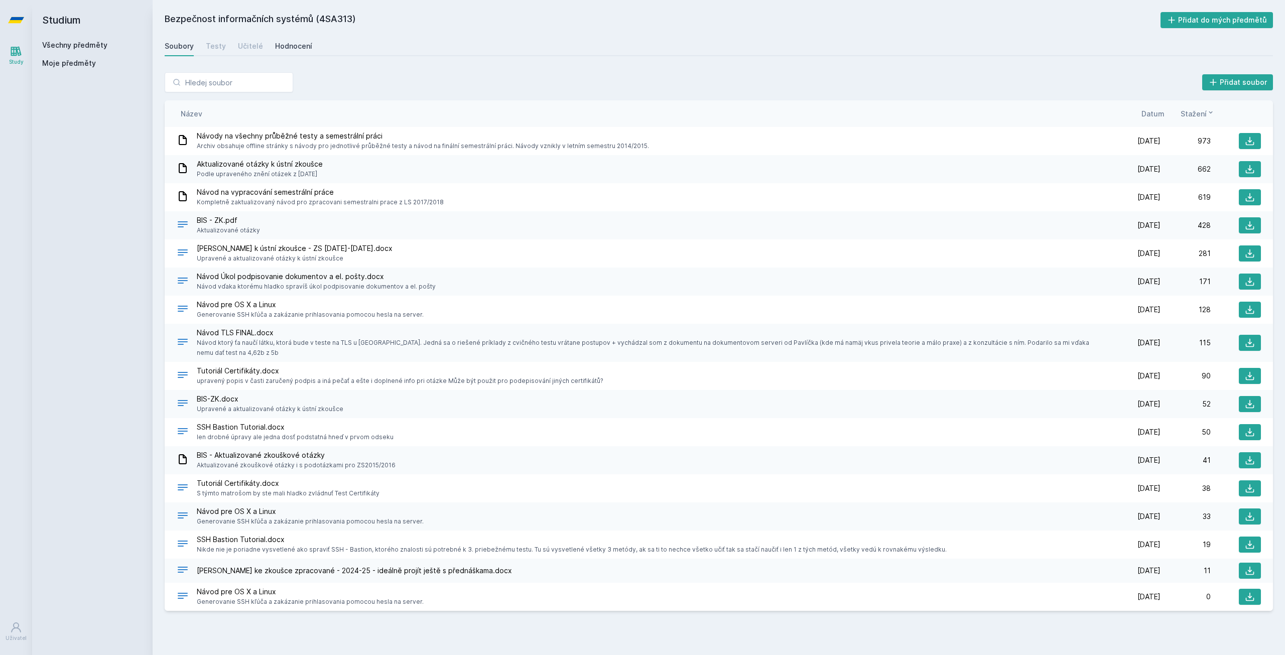
click at [305, 50] on div "Hodnocení" at bounding box center [293, 46] width 37 height 10
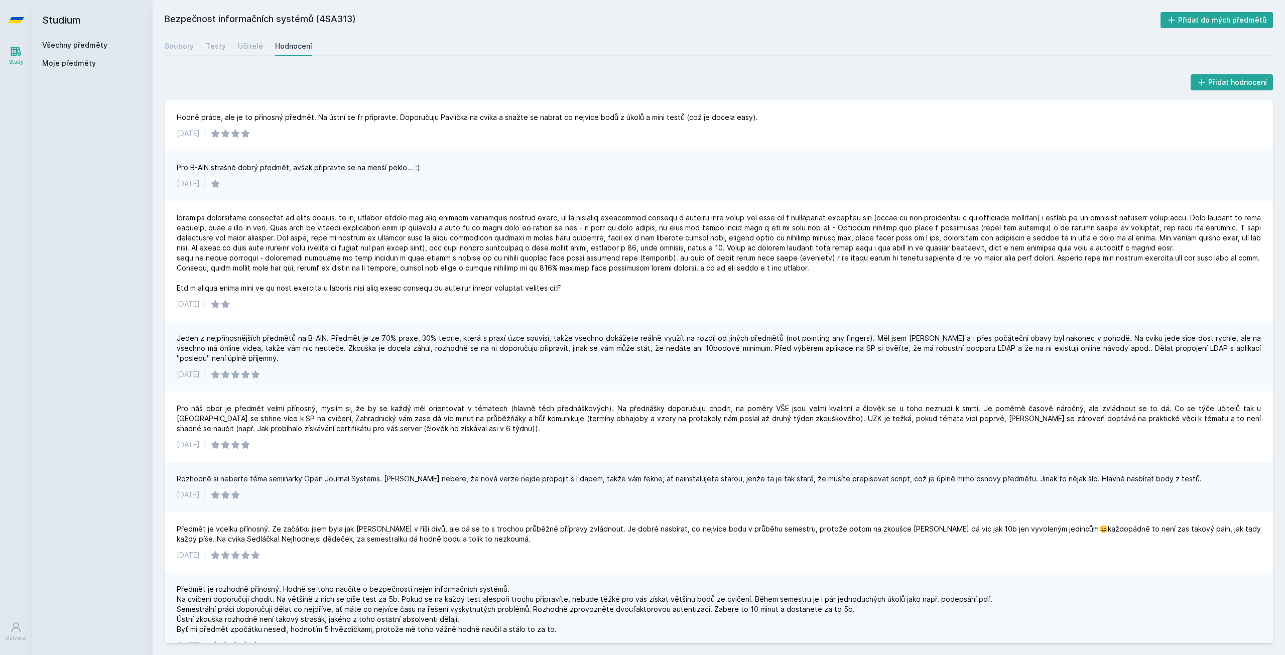
click at [98, 46] on link "Všechny předměty" at bounding box center [74, 45] width 65 height 9
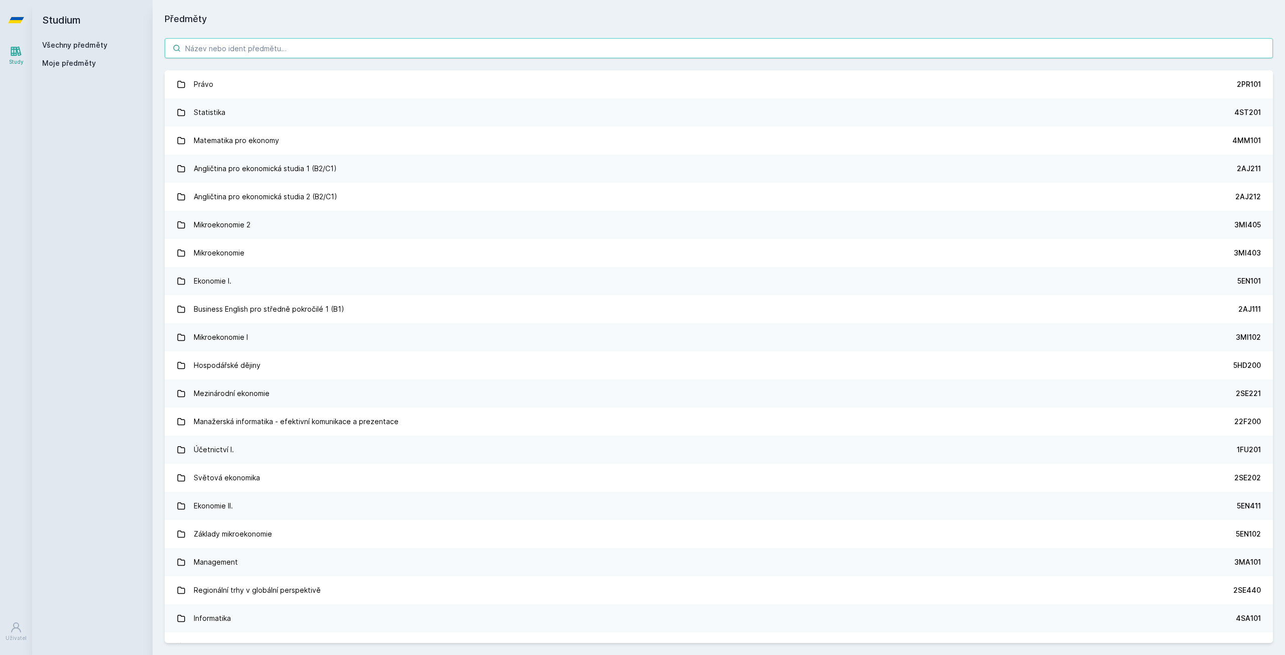
click at [275, 54] on input "search" at bounding box center [719, 48] width 1109 height 20
paste input "4IT216"
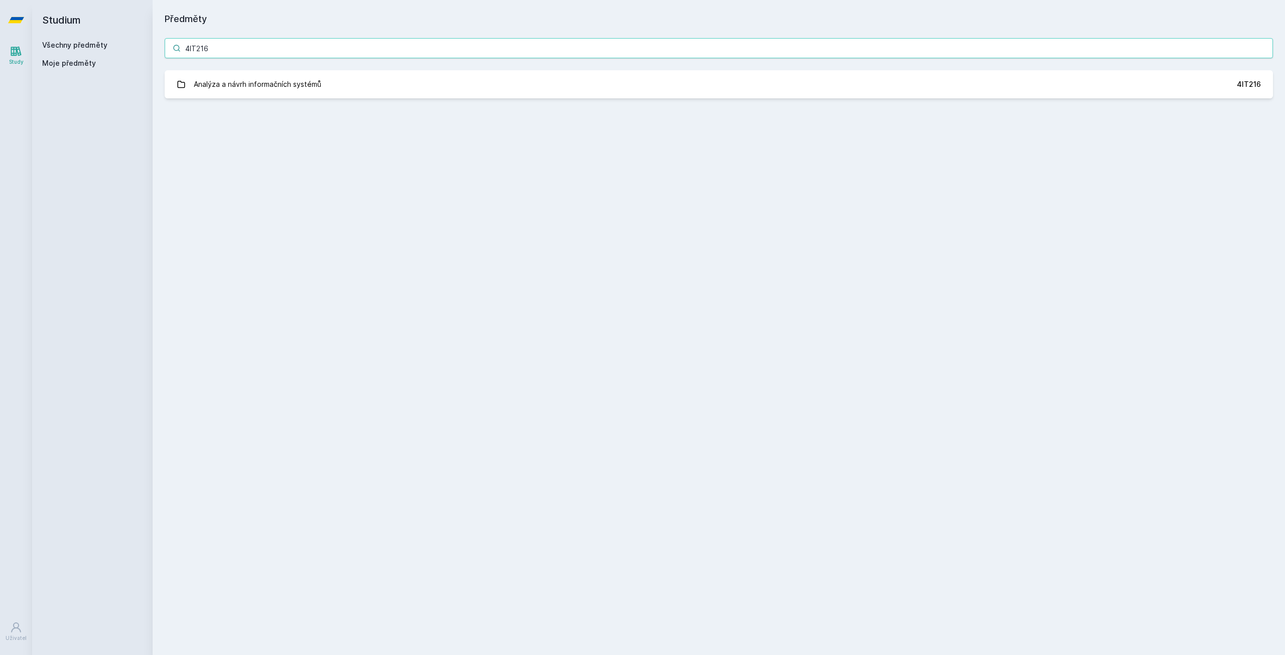
type input "4IT216"
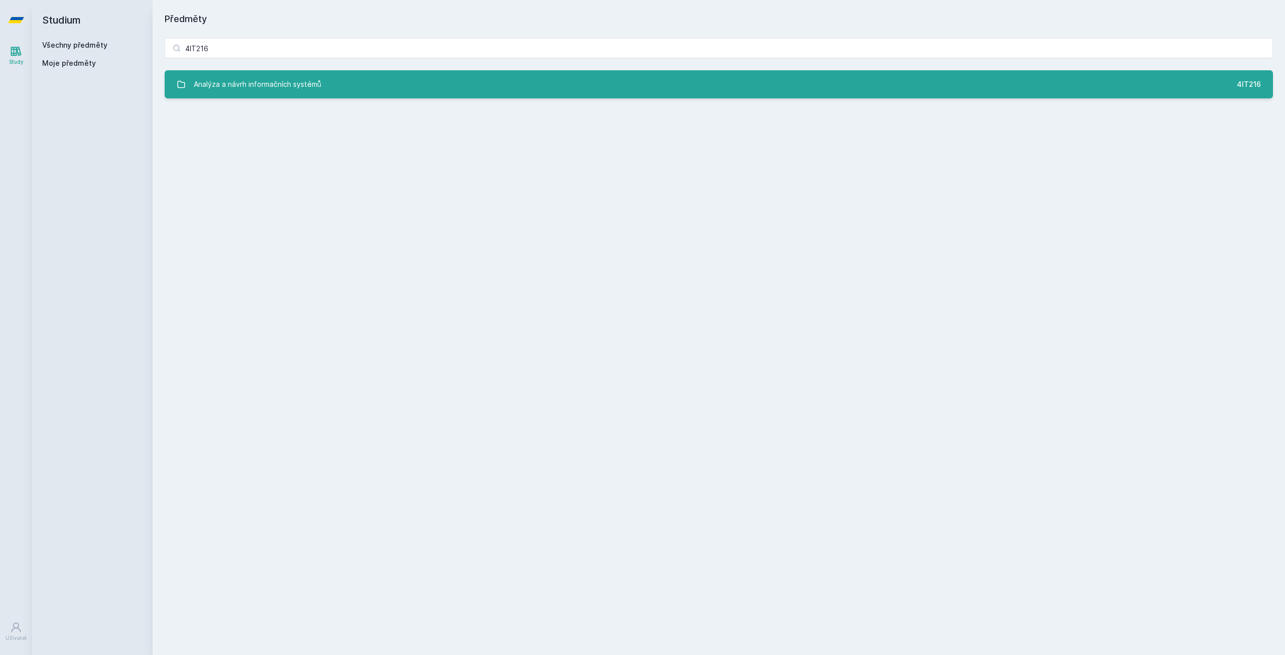
click at [287, 85] on div "Analýza a návrh informačních systémů" at bounding box center [258, 84] width 128 height 20
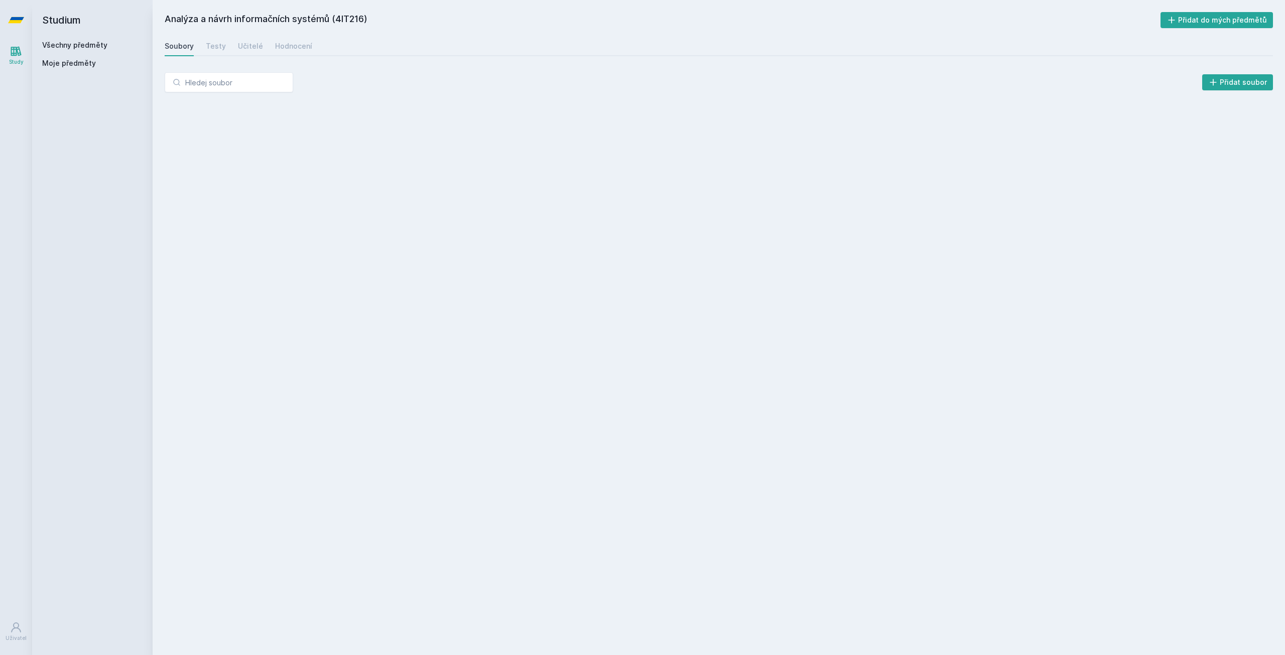
click at [261, 44] on div "Soubory Testy Učitelé Hodnocení" at bounding box center [719, 46] width 1109 height 20
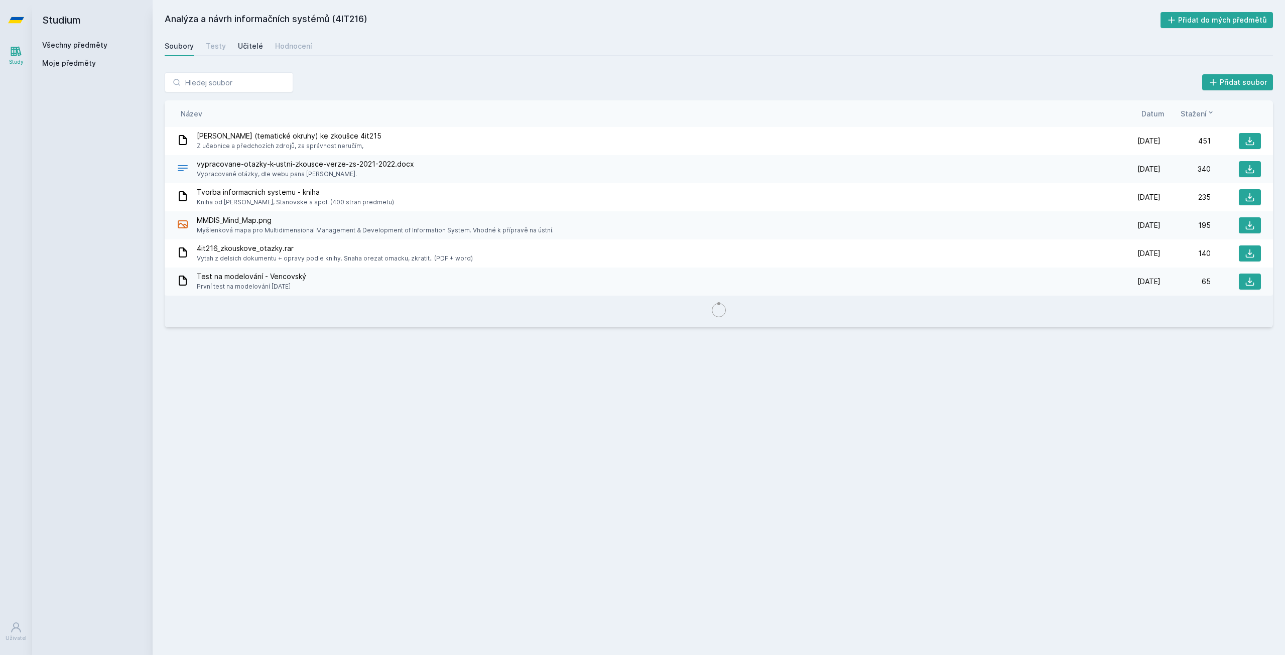
click at [258, 44] on div "Učitelé" at bounding box center [250, 46] width 25 height 10
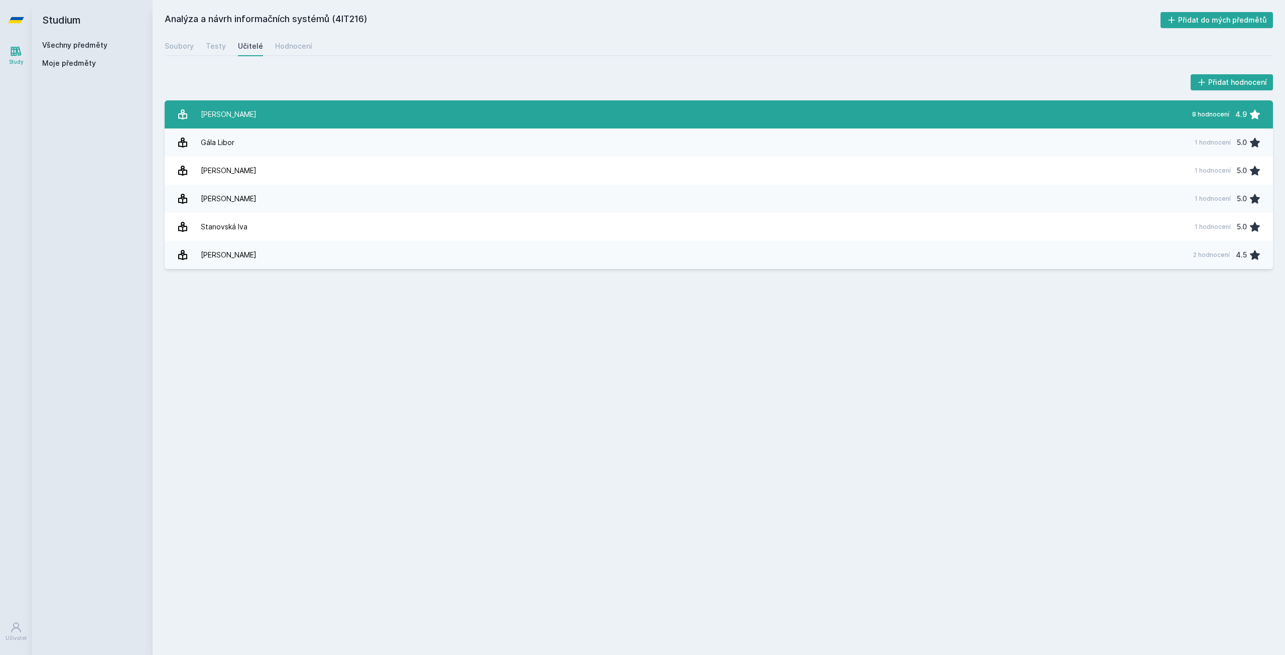
click at [249, 110] on div "[PERSON_NAME]" at bounding box center [229, 114] width 56 height 20
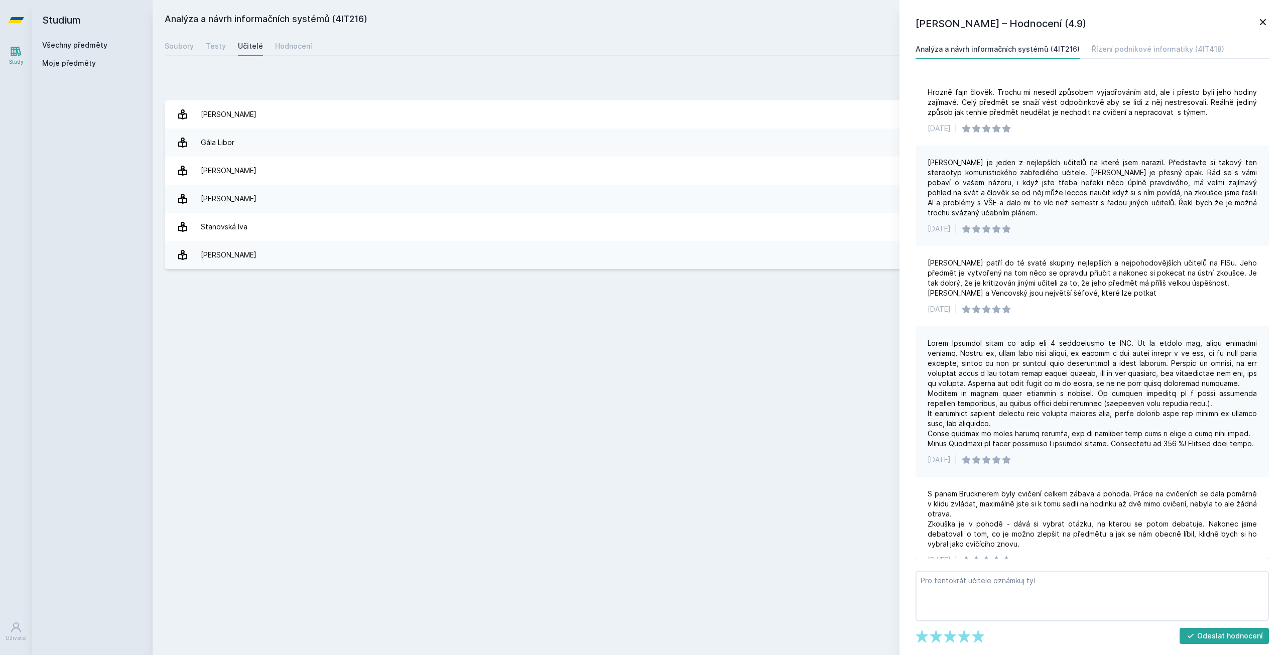
click at [1263, 22] on icon at bounding box center [1263, 22] width 6 height 6
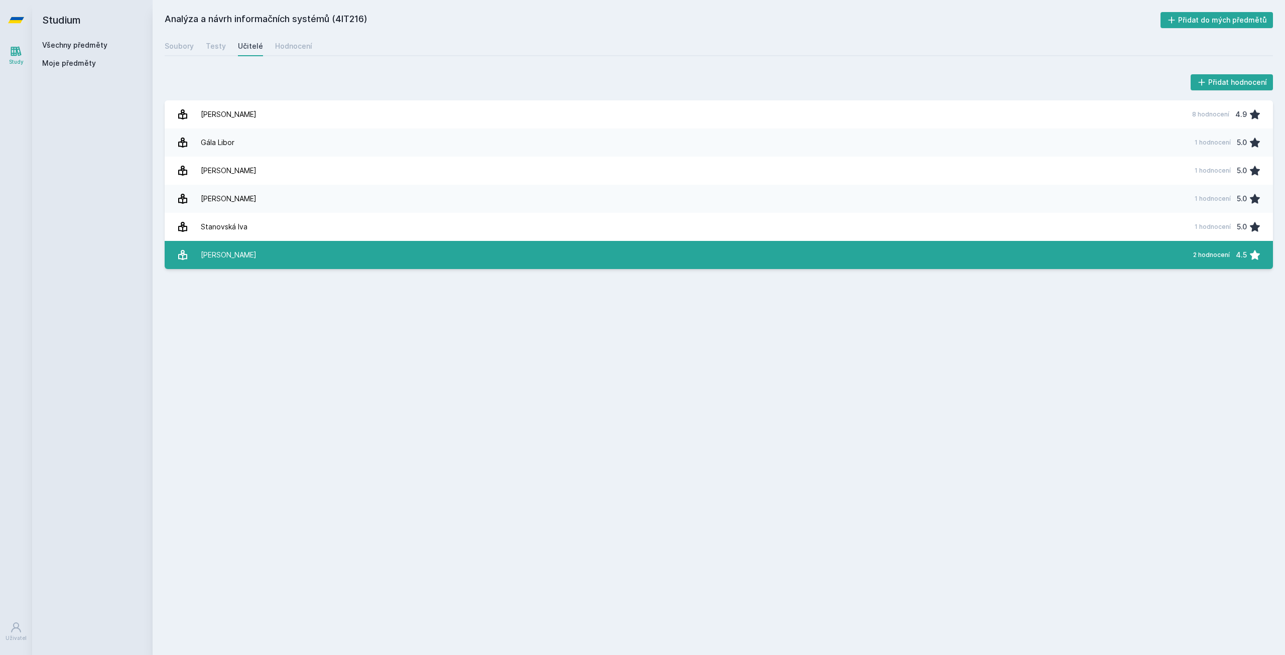
click at [1177, 250] on link "[PERSON_NAME] 2 hodnocení 4.5" at bounding box center [719, 255] width 1109 height 28
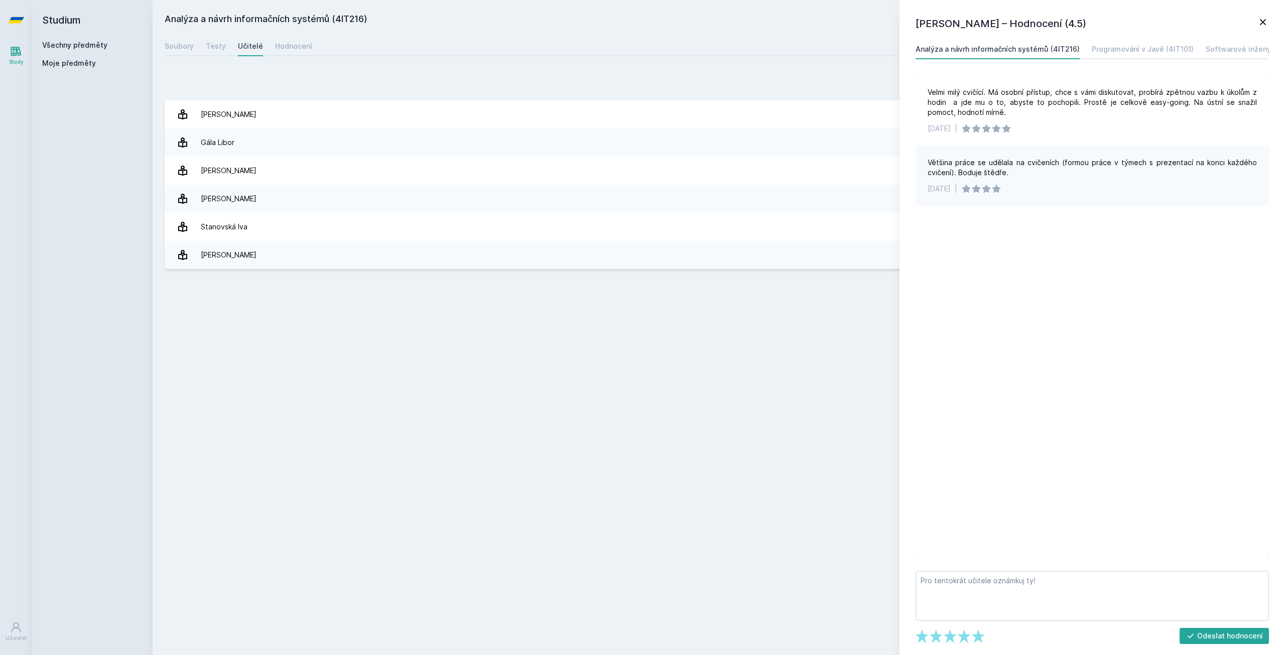
click at [1262, 24] on icon at bounding box center [1263, 22] width 12 height 12
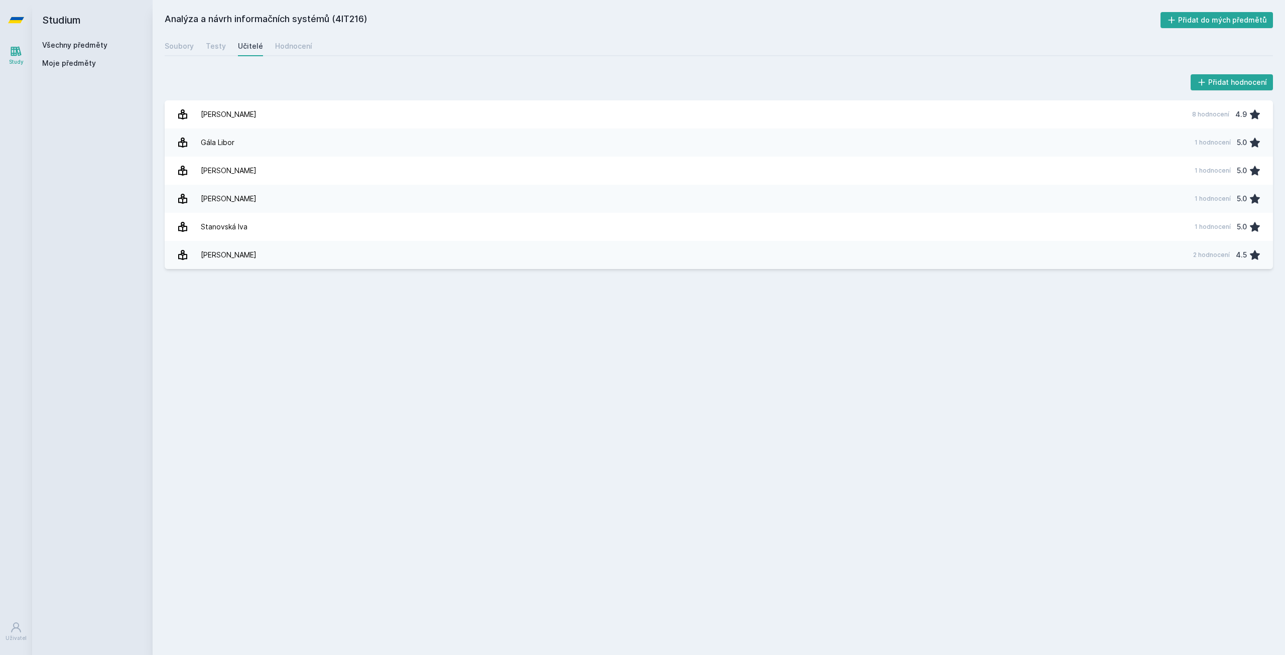
click at [91, 39] on h2 "Studium" at bounding box center [92, 20] width 100 height 40
click at [88, 43] on link "Všechny předměty" at bounding box center [74, 45] width 65 height 9
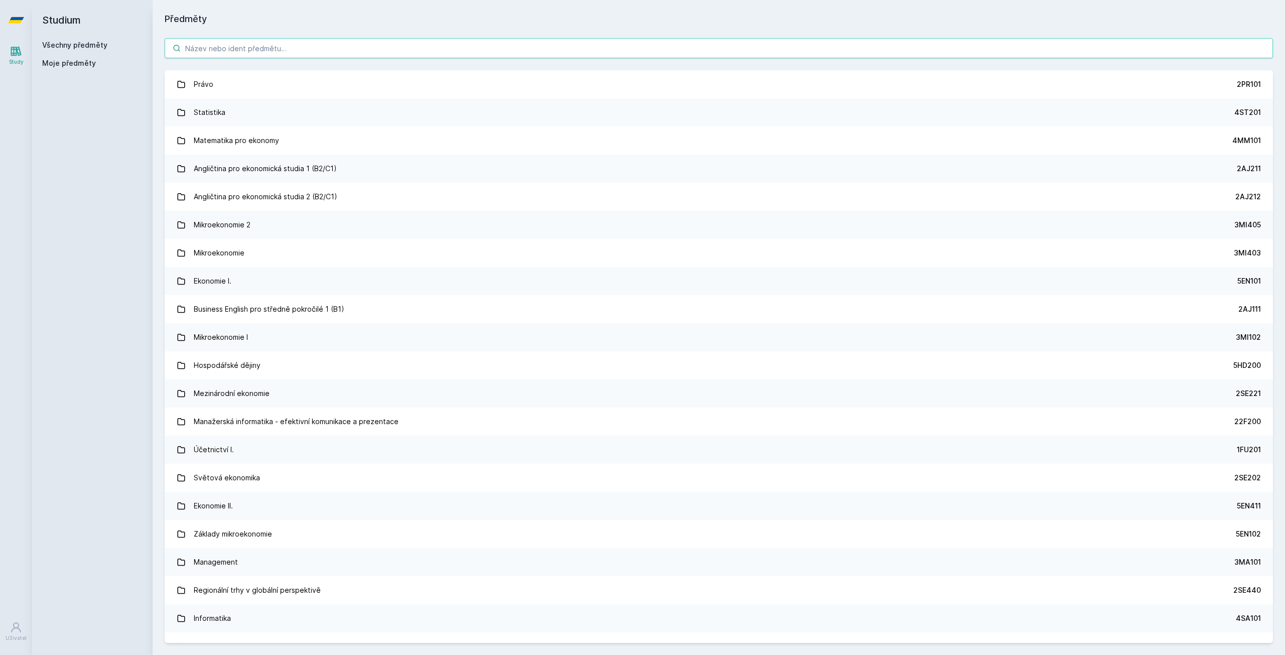
drag, startPoint x: 222, startPoint y: 40, endPoint x: 221, endPoint y: 45, distance: 5.0
click at [222, 42] on input "search" at bounding box center [719, 48] width 1109 height 20
paste input "4SA313)"
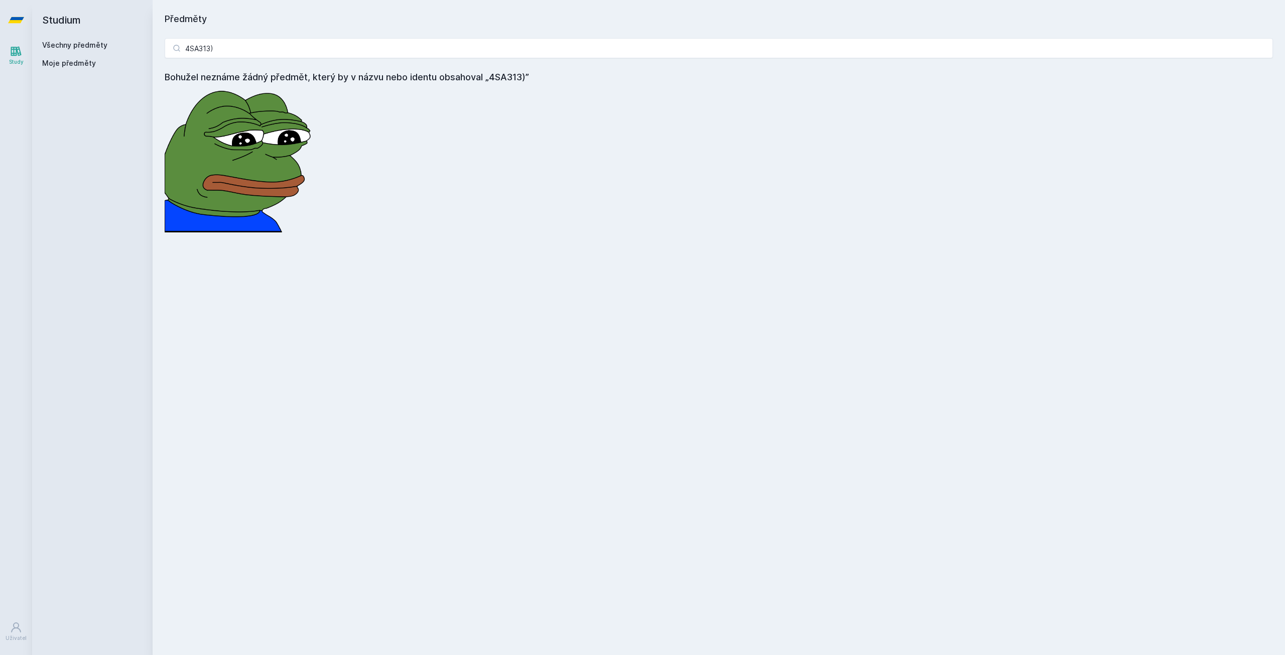
click at [54, 43] on link "Všechny předměty" at bounding box center [74, 45] width 65 height 9
click at [224, 53] on input "4SA313)" at bounding box center [719, 48] width 1109 height 20
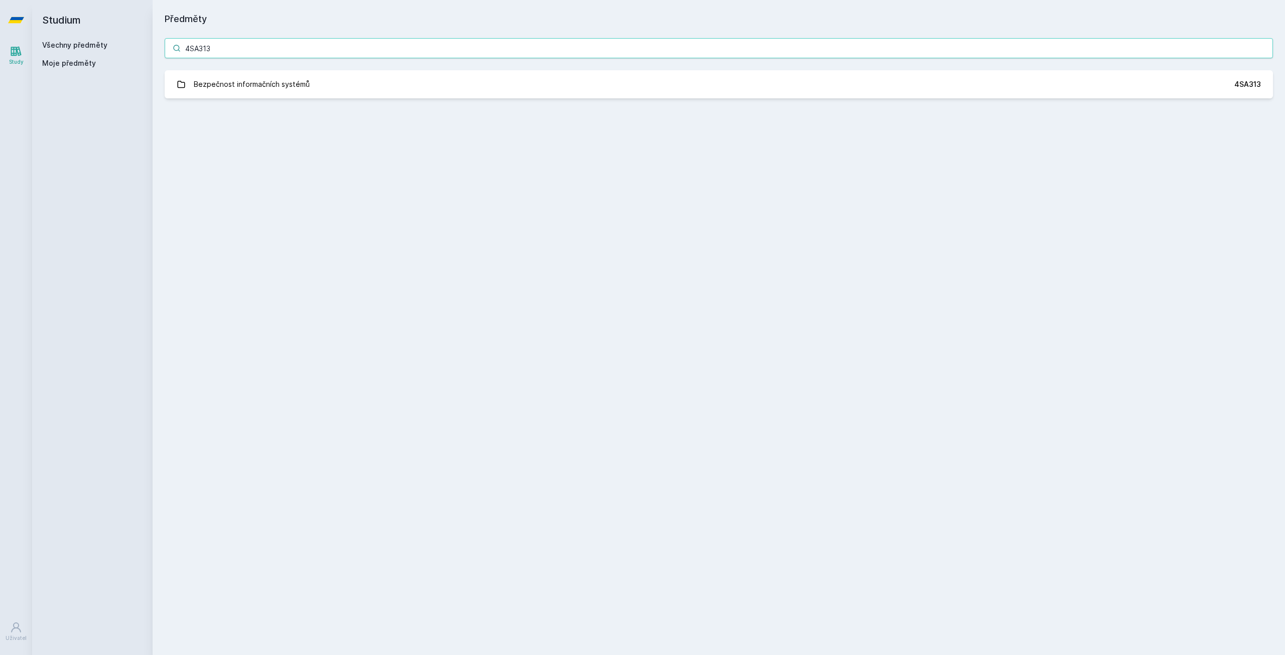
type input "4SA313"
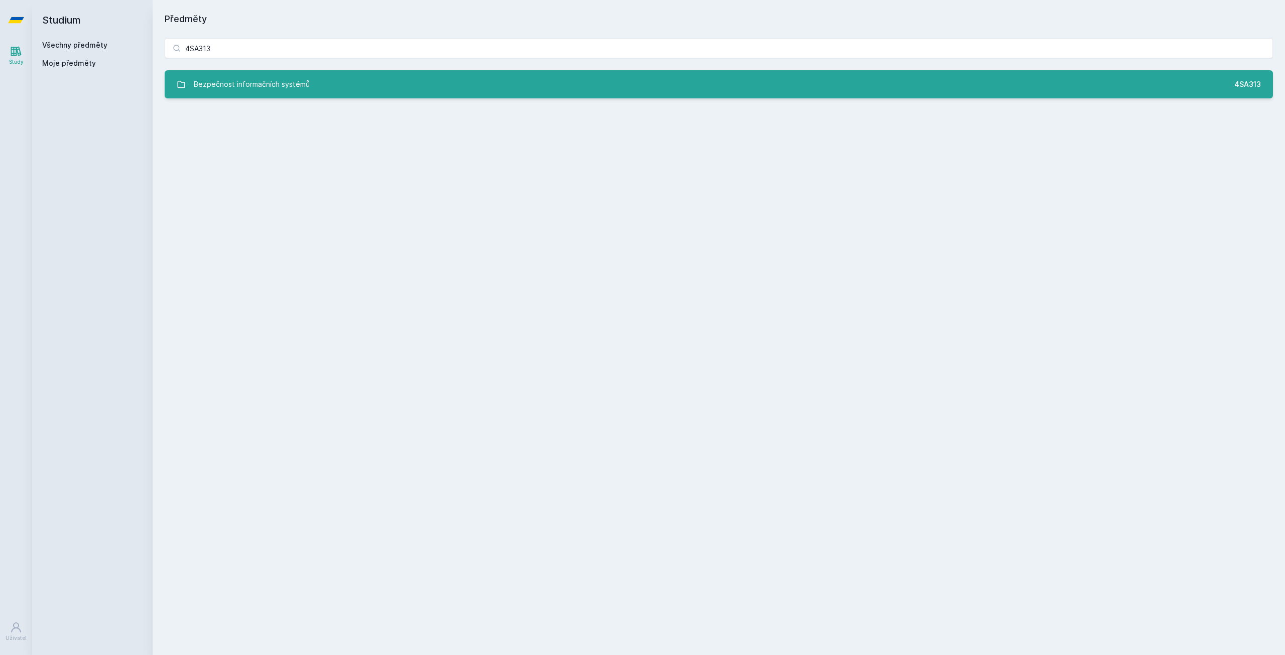
click at [256, 86] on div "Bezpečnost informačních systémů" at bounding box center [252, 84] width 116 height 20
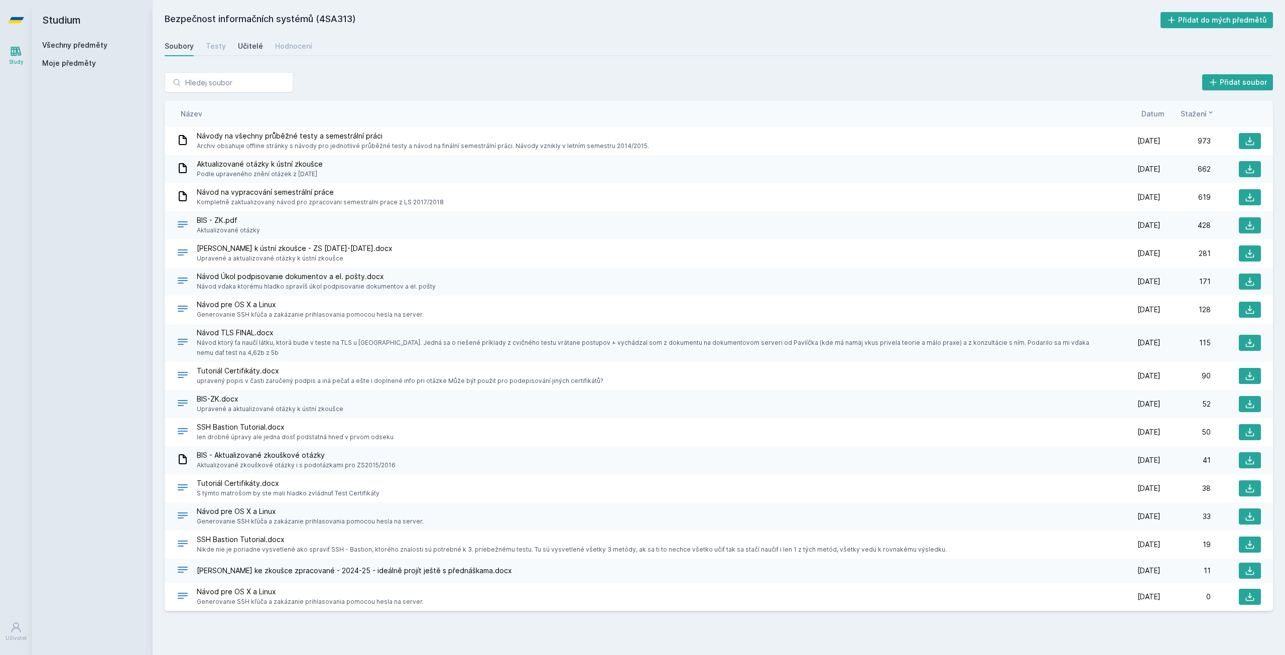
click at [250, 44] on div "Učitelé" at bounding box center [250, 46] width 25 height 10
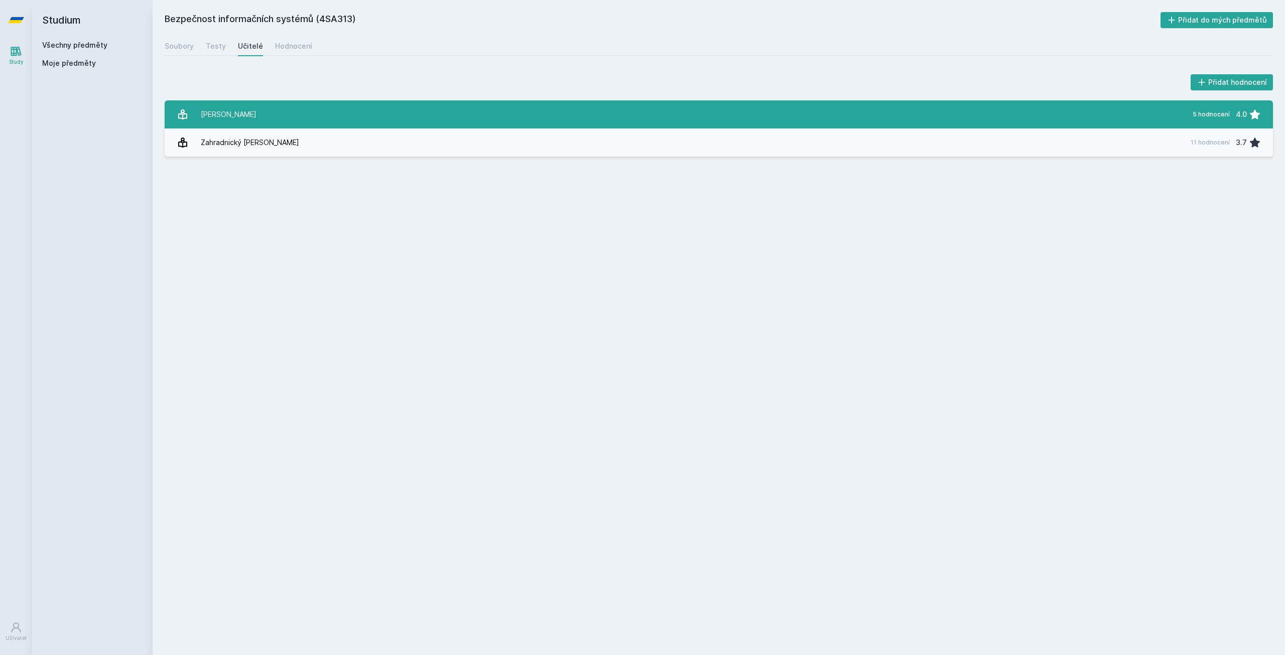
click at [330, 111] on link "[PERSON_NAME] 5 hodnocení 4.0" at bounding box center [719, 114] width 1109 height 28
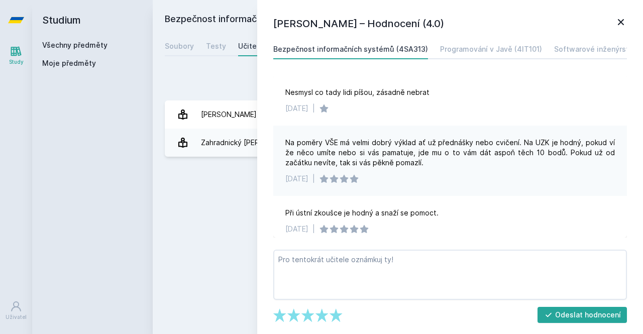
click at [618, 27] on icon at bounding box center [621, 22] width 12 height 12
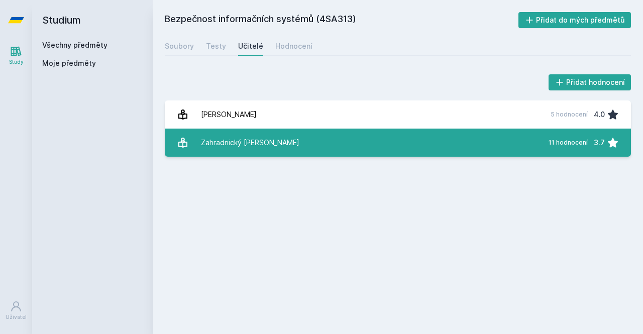
click at [564, 148] on div "11 hodnocení 3.7" at bounding box center [580, 143] width 76 height 20
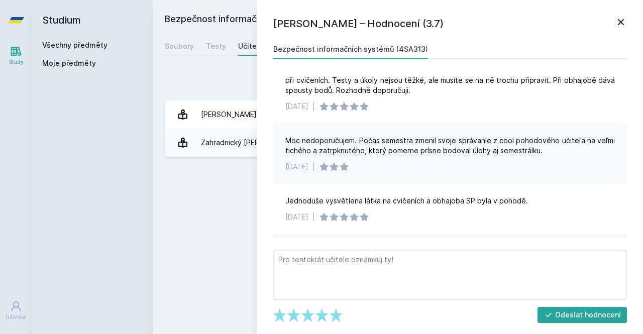
scroll to position [301, 0]
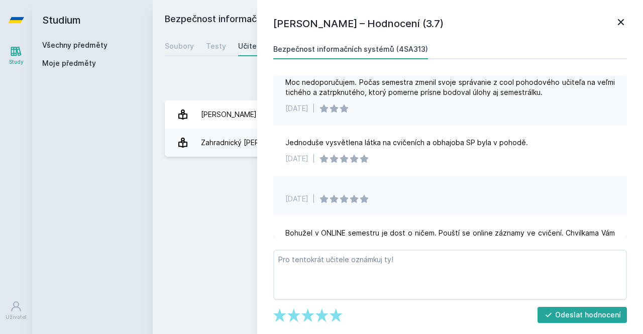
click at [619, 28] on icon at bounding box center [621, 22] width 12 height 12
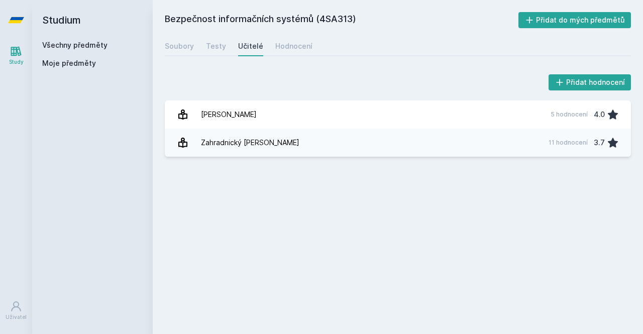
click at [96, 42] on link "Všechny předměty" at bounding box center [74, 45] width 65 height 9
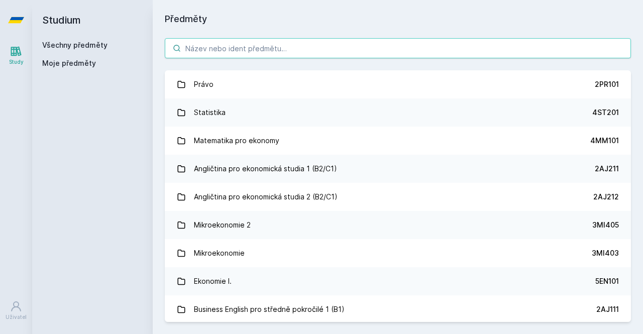
click at [251, 51] on input "search" at bounding box center [398, 48] width 466 height 20
paste input "4IT115"
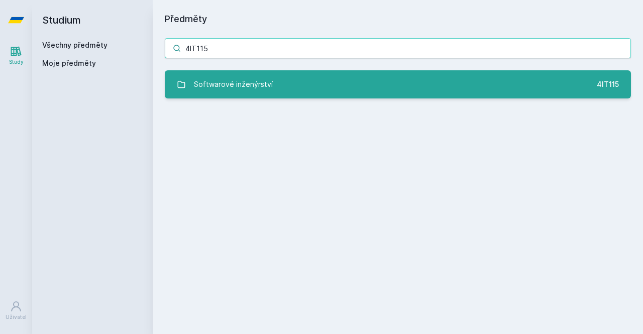
type input "4IT115"
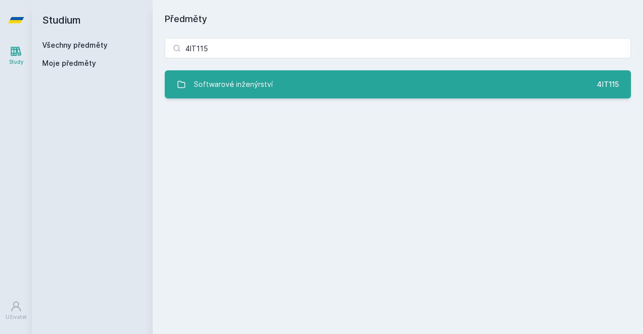
click at [253, 81] on div "Softwarové inženýrství" at bounding box center [233, 84] width 79 height 20
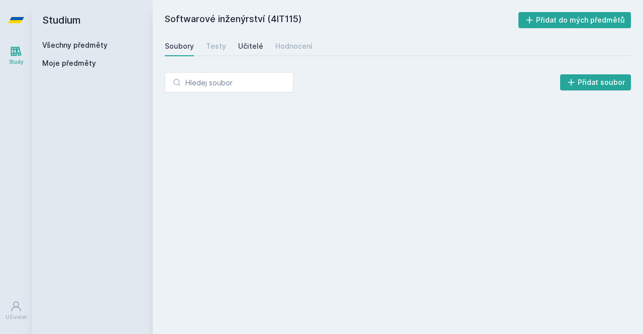
click at [248, 43] on div "Učitelé" at bounding box center [250, 46] width 25 height 10
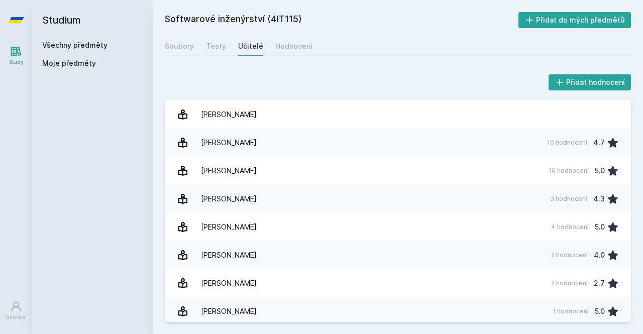
click at [348, 80] on div "Přidat hodnocení" at bounding box center [398, 82] width 466 height 20
click at [348, 79] on div "Přidat hodnocení" at bounding box center [398, 82] width 466 height 20
click at [348, 80] on div "Přidat hodnocení" at bounding box center [398, 82] width 466 height 20
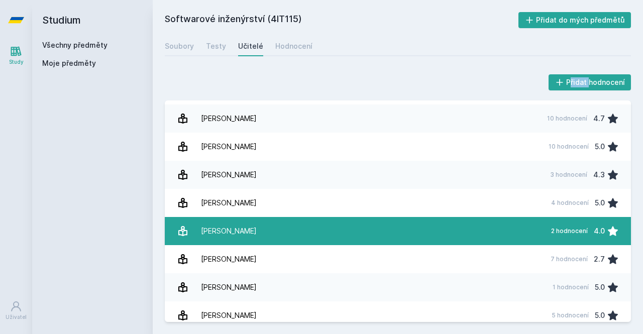
scroll to position [32, 0]
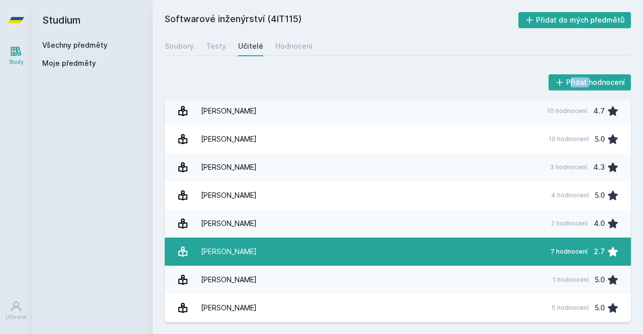
click at [293, 245] on link "[PERSON_NAME] 7 hodnocení 2.7" at bounding box center [398, 251] width 466 height 28
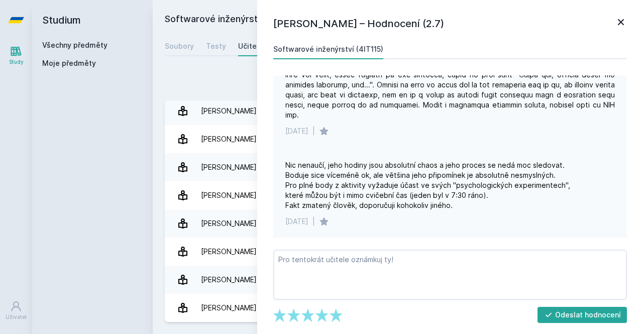
scroll to position [301, 0]
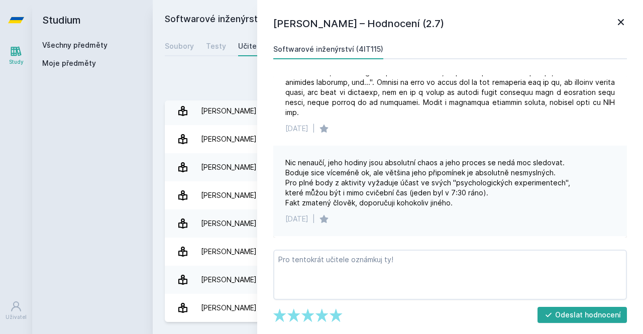
click at [618, 19] on icon at bounding box center [621, 22] width 6 height 6
